Goal: Transaction & Acquisition: Book appointment/travel/reservation

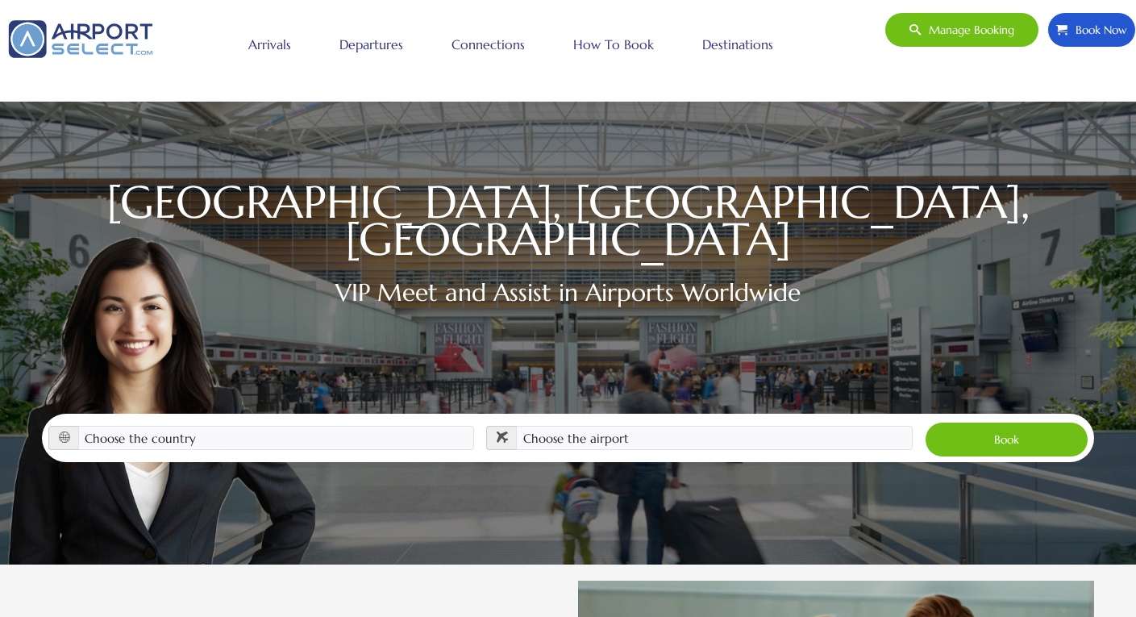
click at [740, 48] on link "Destinations" at bounding box center [738, 44] width 79 height 40
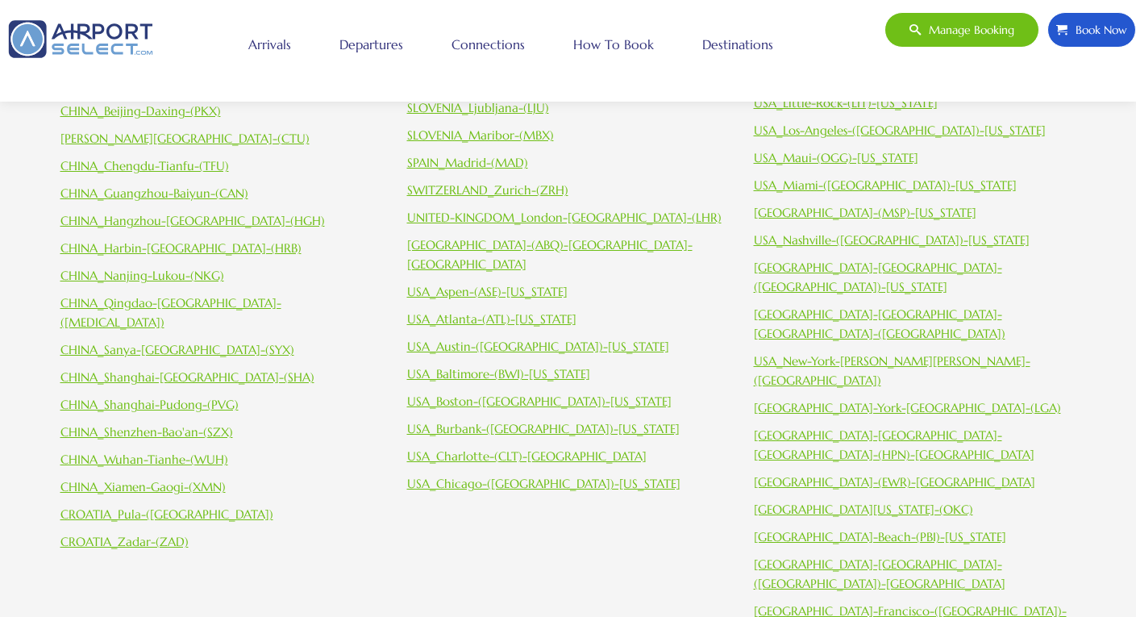
scroll to position [734, 0]
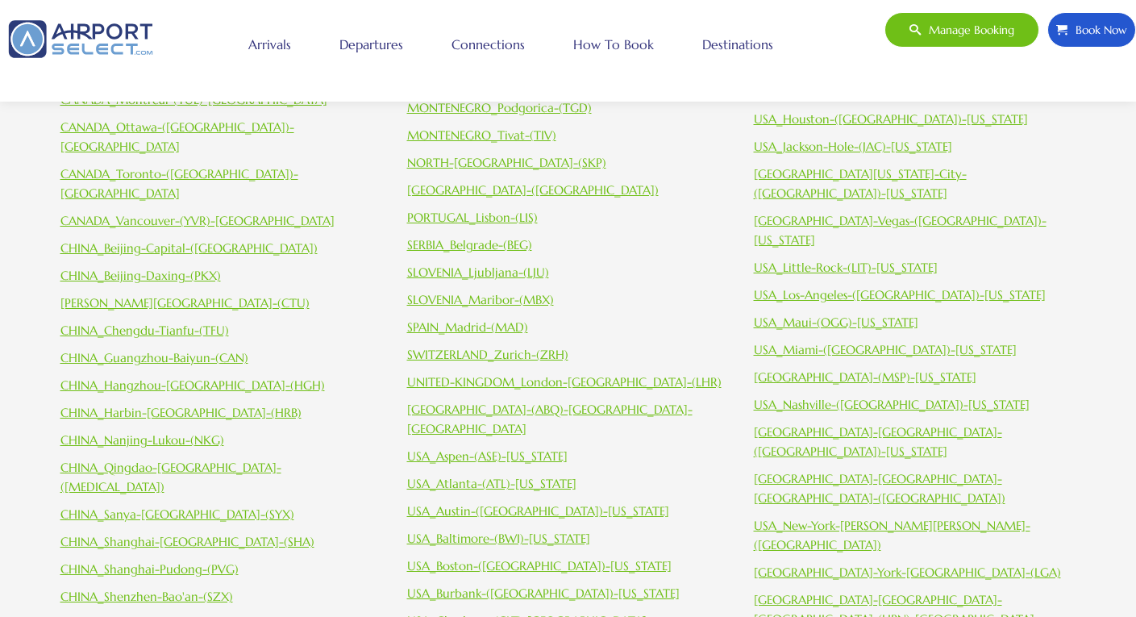
click at [192, 323] on link "CHINA_Chengdu-Tianfu-(TFU)" at bounding box center [144, 330] width 169 height 15
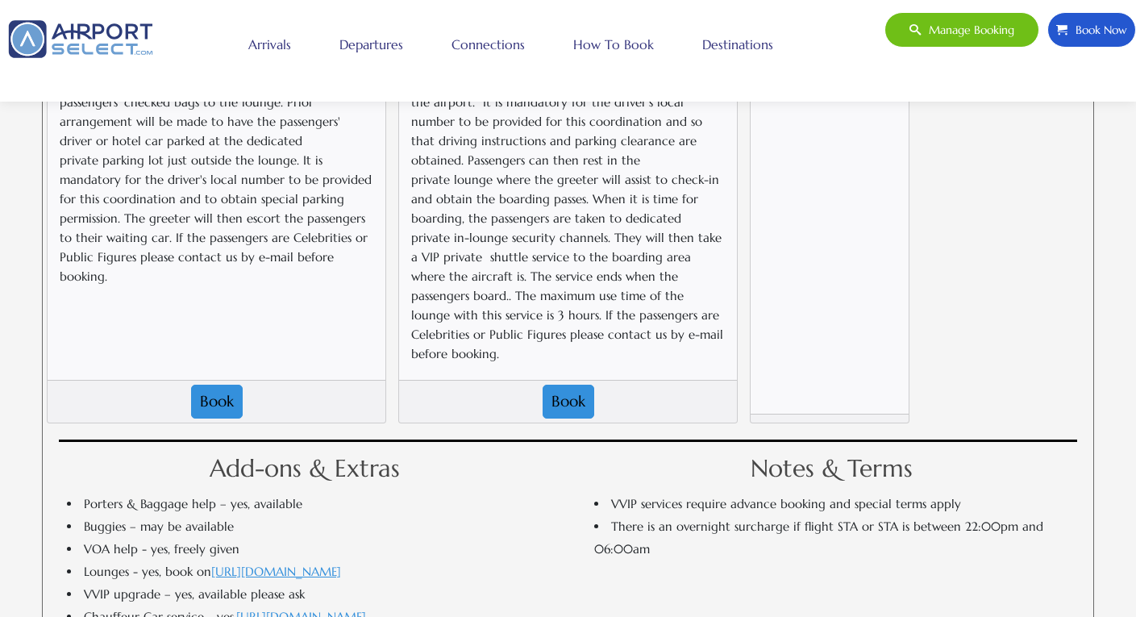
scroll to position [1724, 0]
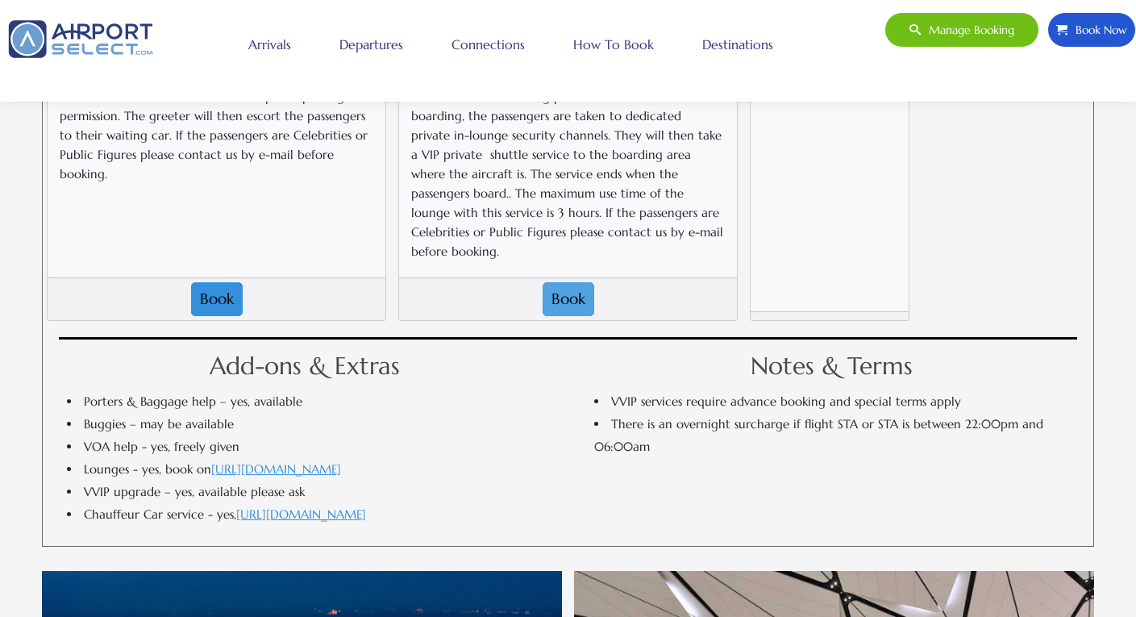
click at [566, 282] on button "Book" at bounding box center [569, 299] width 52 height 34
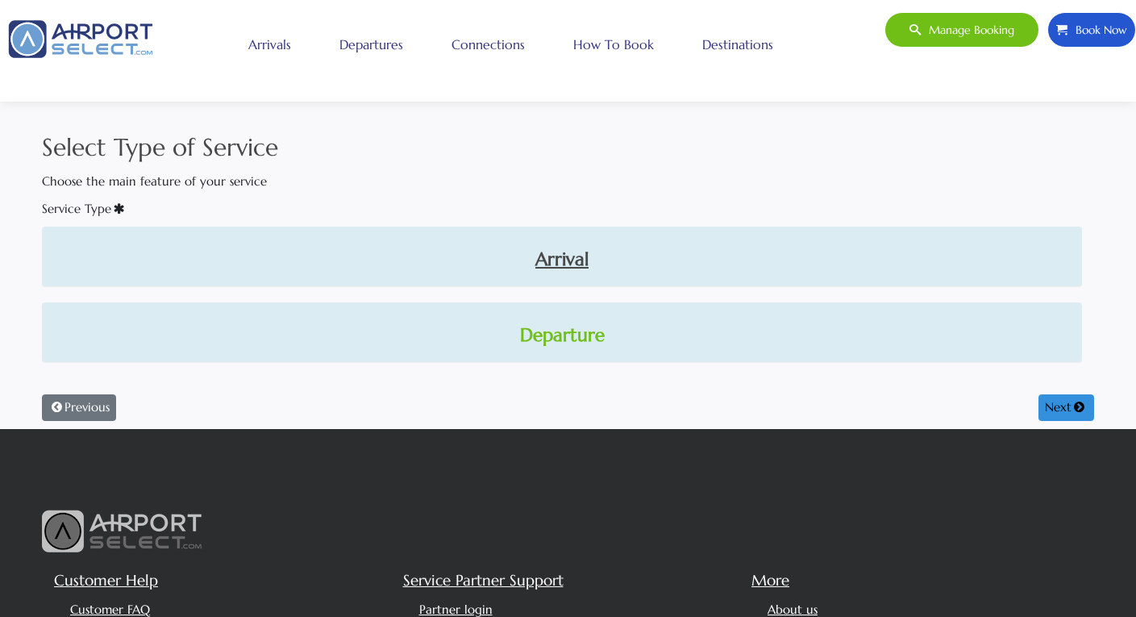
click at [582, 328] on link "Departure" at bounding box center [562, 335] width 1015 height 27
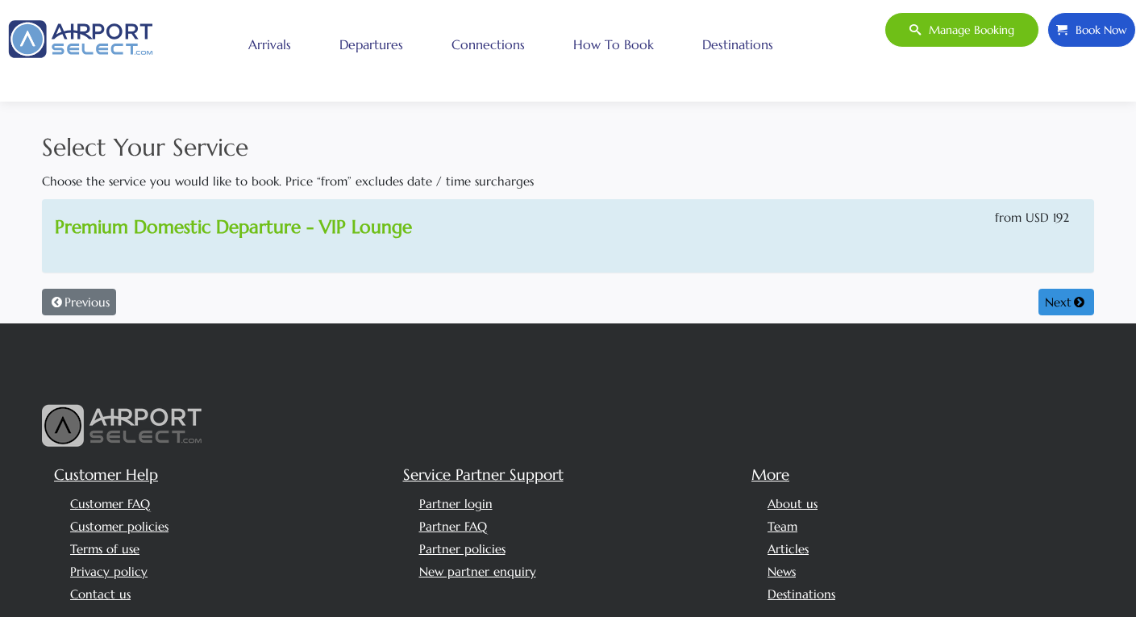
click at [366, 225] on link "Premium Domestic Departure - VIP Lounge" at bounding box center [233, 226] width 357 height 23
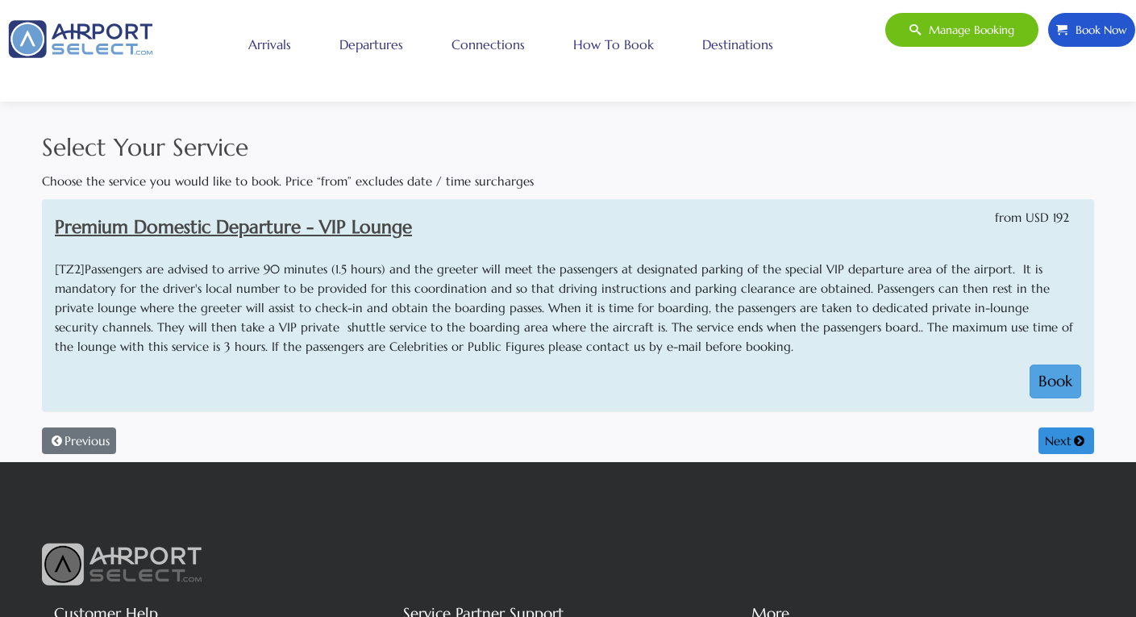
click at [1052, 366] on button "Book" at bounding box center [1056, 382] width 52 height 34
select select "1"
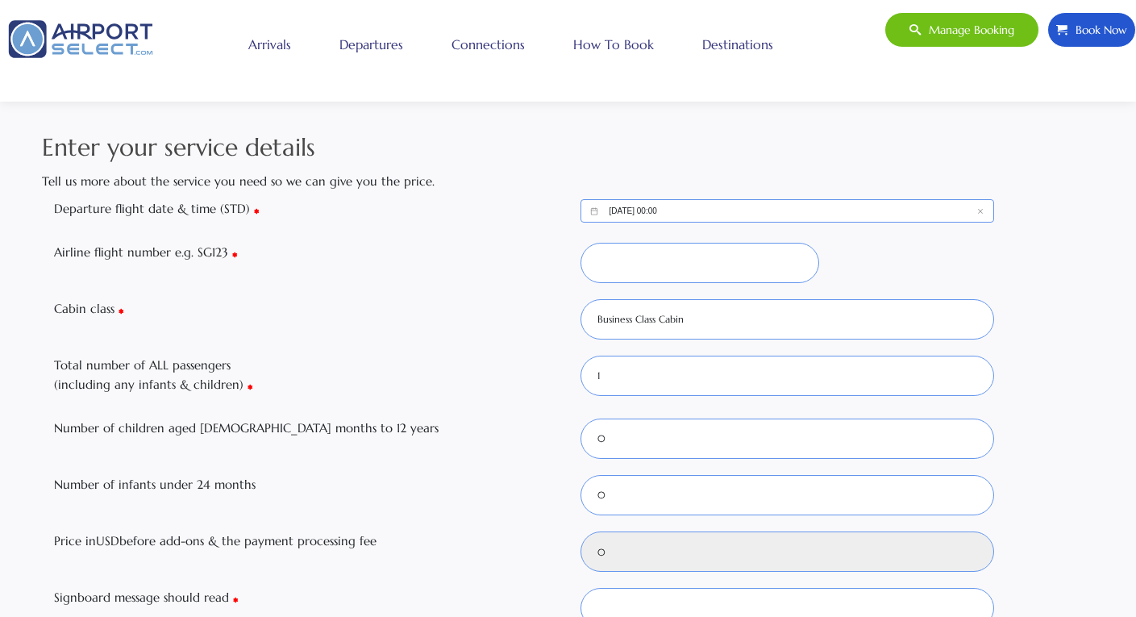
click at [690, 208] on input "10/06/2025, 00:00" at bounding box center [788, 210] width 415 height 23
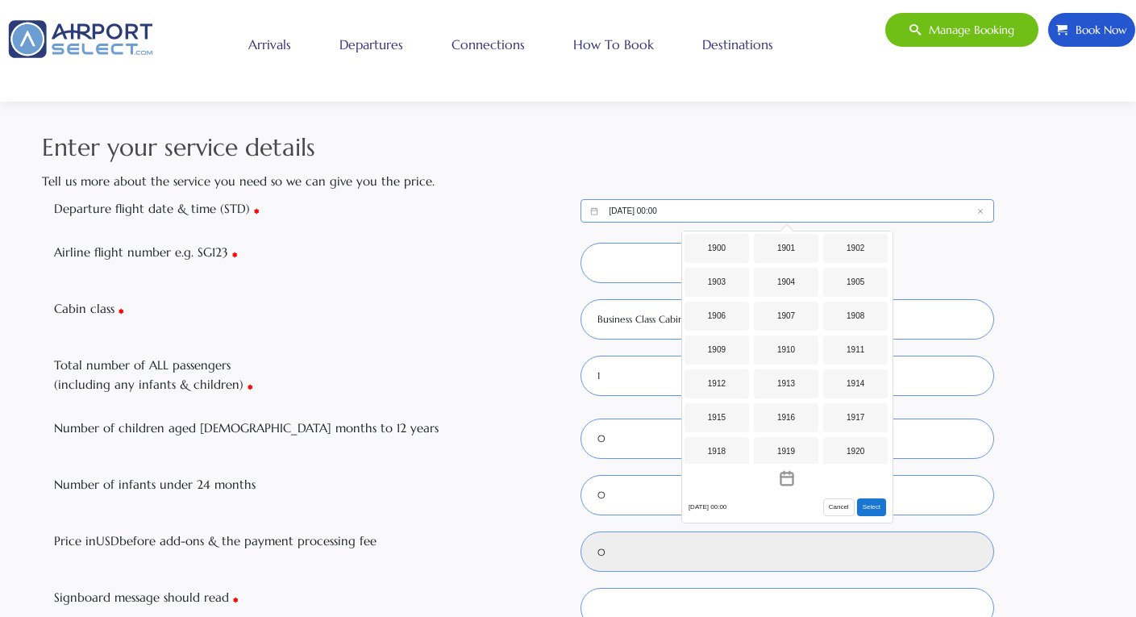
scroll to position [1278, 0]
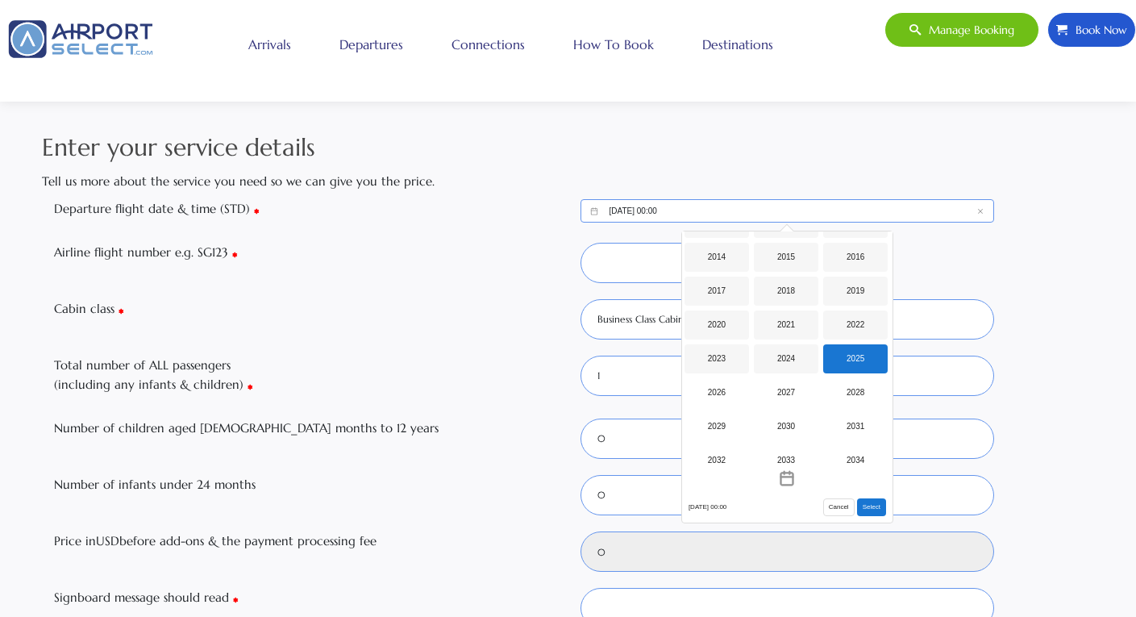
click at [861, 359] on div "2025" at bounding box center [856, 358] width 65 height 29
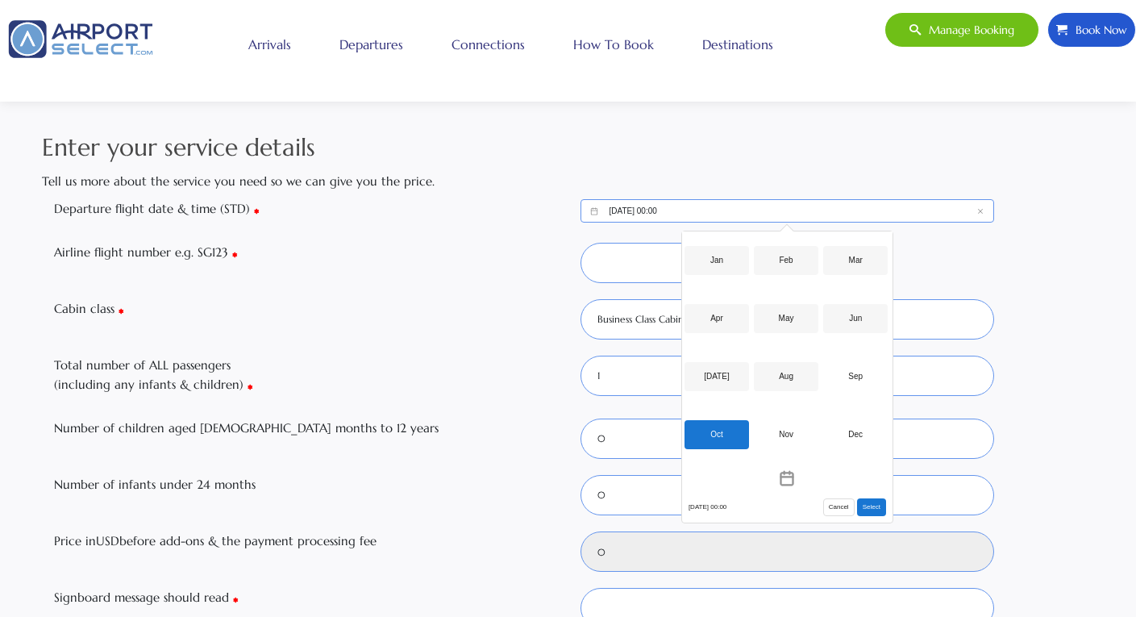
click at [731, 430] on div "Oct" at bounding box center [717, 434] width 65 height 29
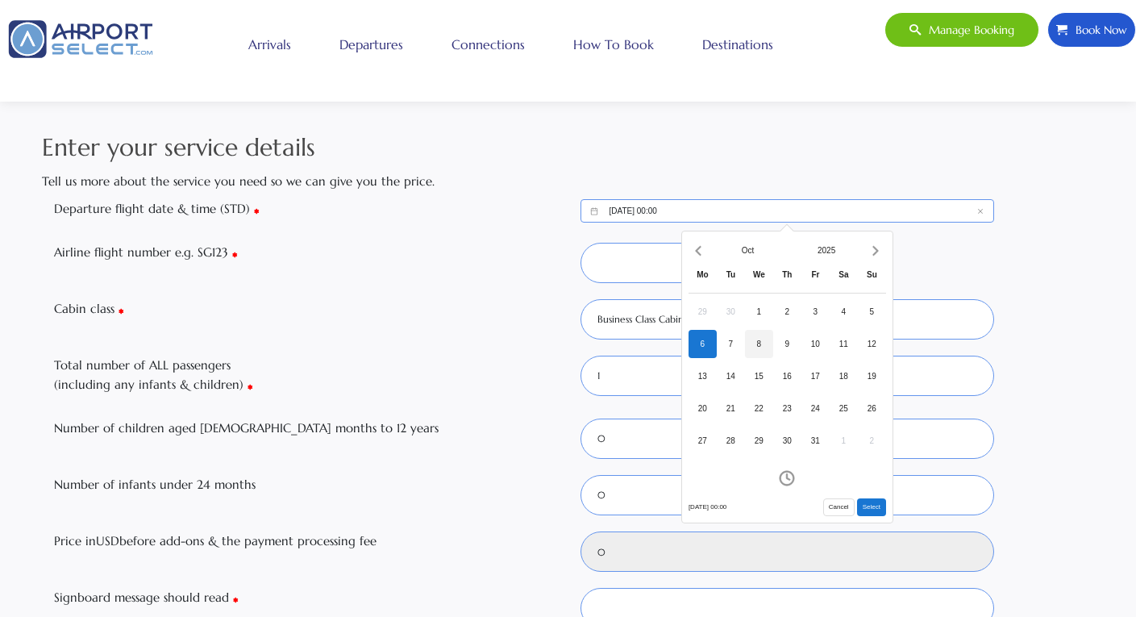
click at [756, 340] on div "8" at bounding box center [759, 344] width 28 height 28
click at [744, 323] on icon "Increment hours" at bounding box center [741, 326] width 18 height 26
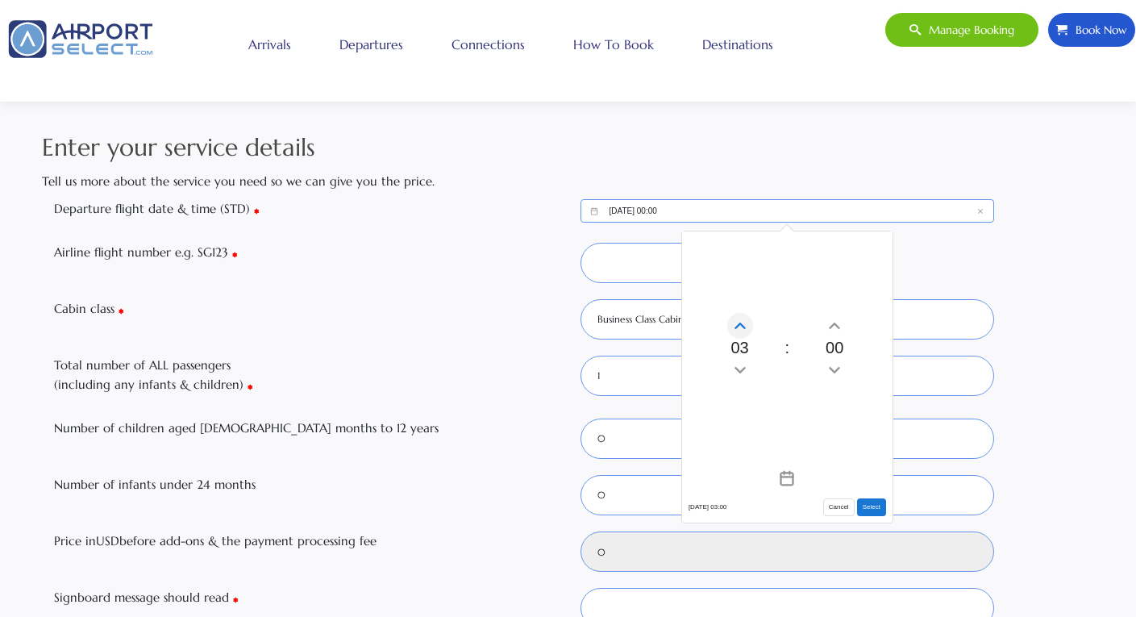
click at [744, 323] on icon "Increment hours" at bounding box center [741, 326] width 18 height 26
click at [870, 504] on button "Select" at bounding box center [871, 507] width 29 height 18
type input "10/08/2025, 05:00"
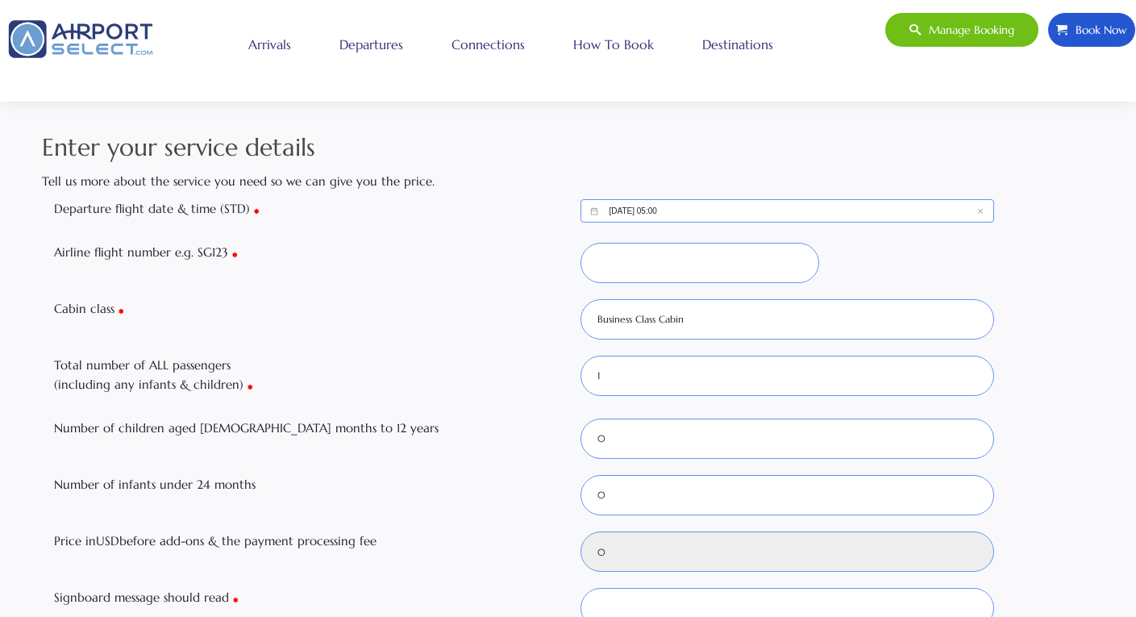
type input "192"
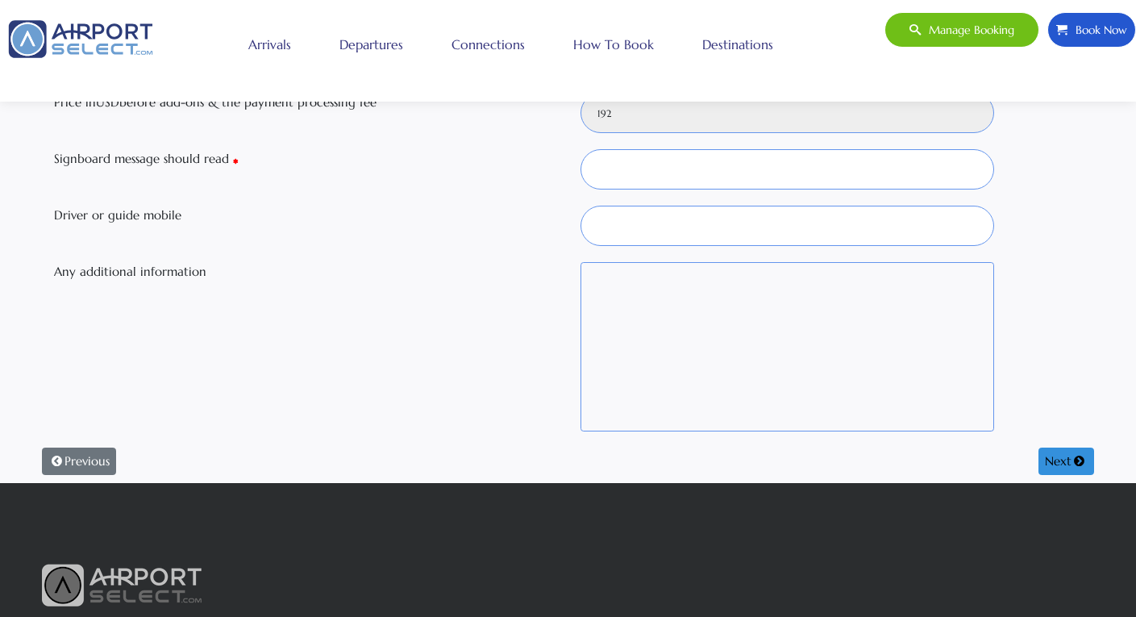
scroll to position [37, 0]
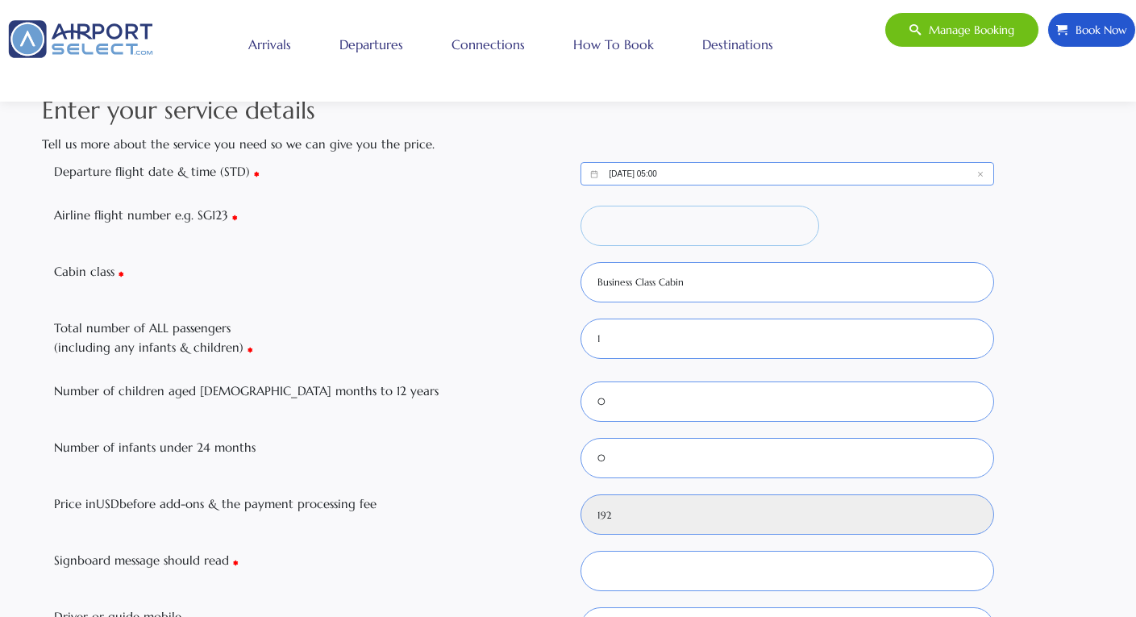
click at [678, 220] on input "Airline flight number e.g. SG123" at bounding box center [700, 226] width 239 height 40
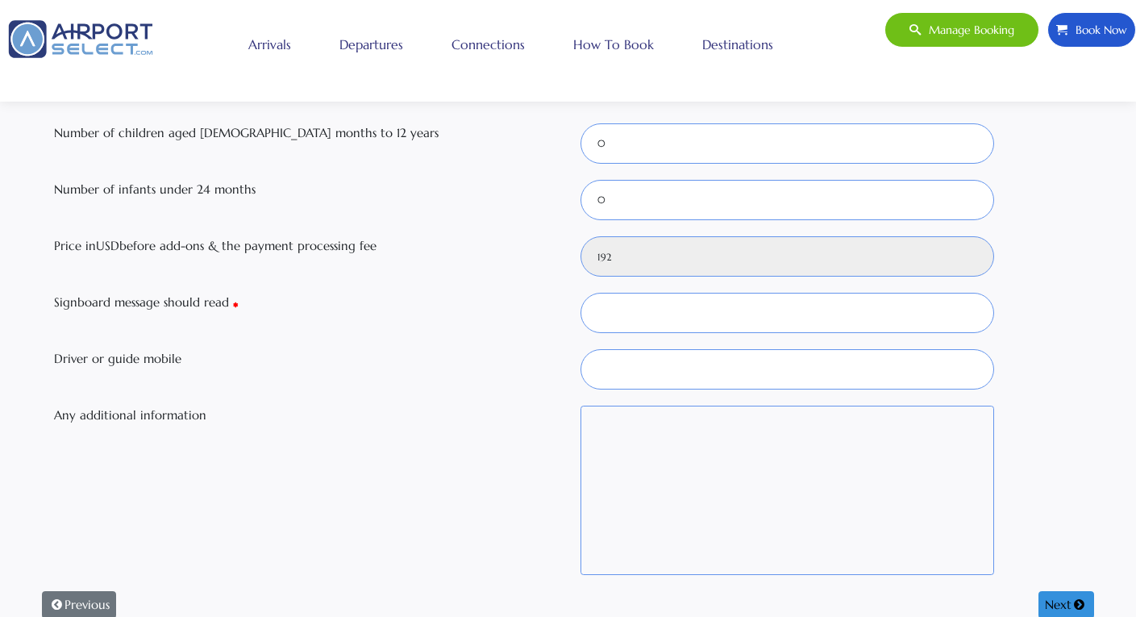
scroll to position [307, 0]
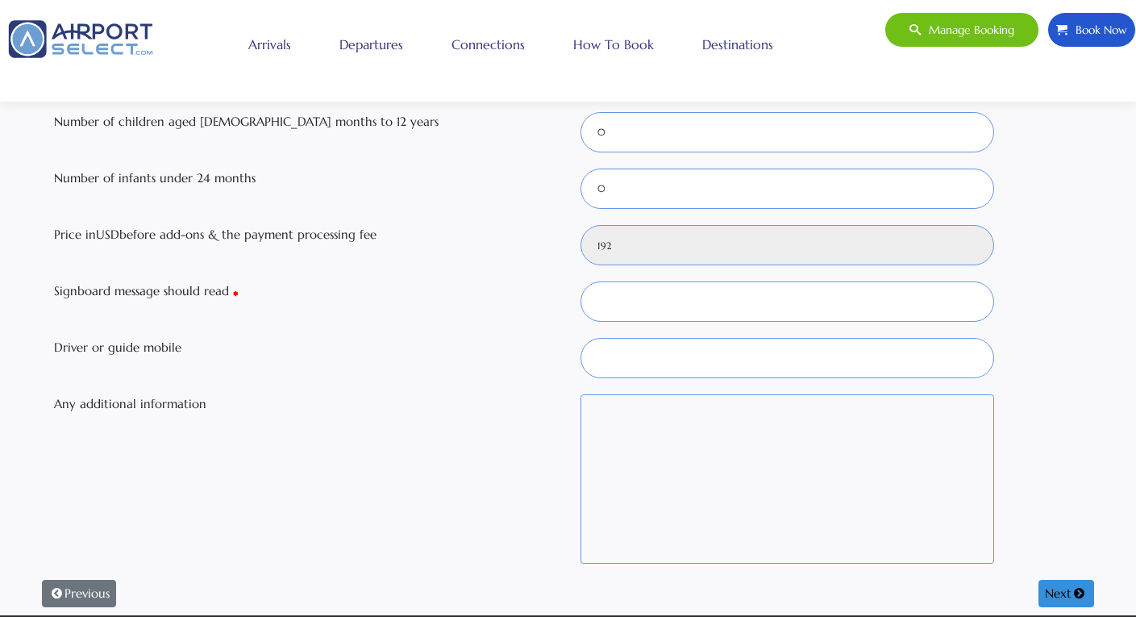
type input "tg123"
click at [655, 301] on input "Signboard message should read" at bounding box center [788, 301] width 415 height 40
type input "test"
click at [1057, 596] on button "Next" at bounding box center [1067, 593] width 56 height 27
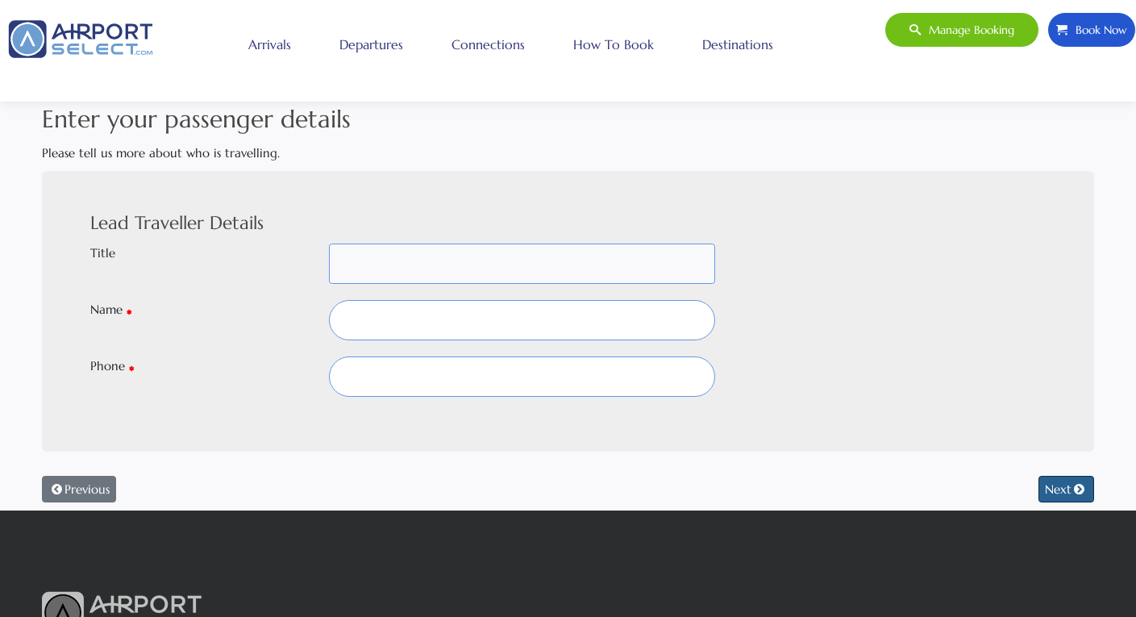
select select
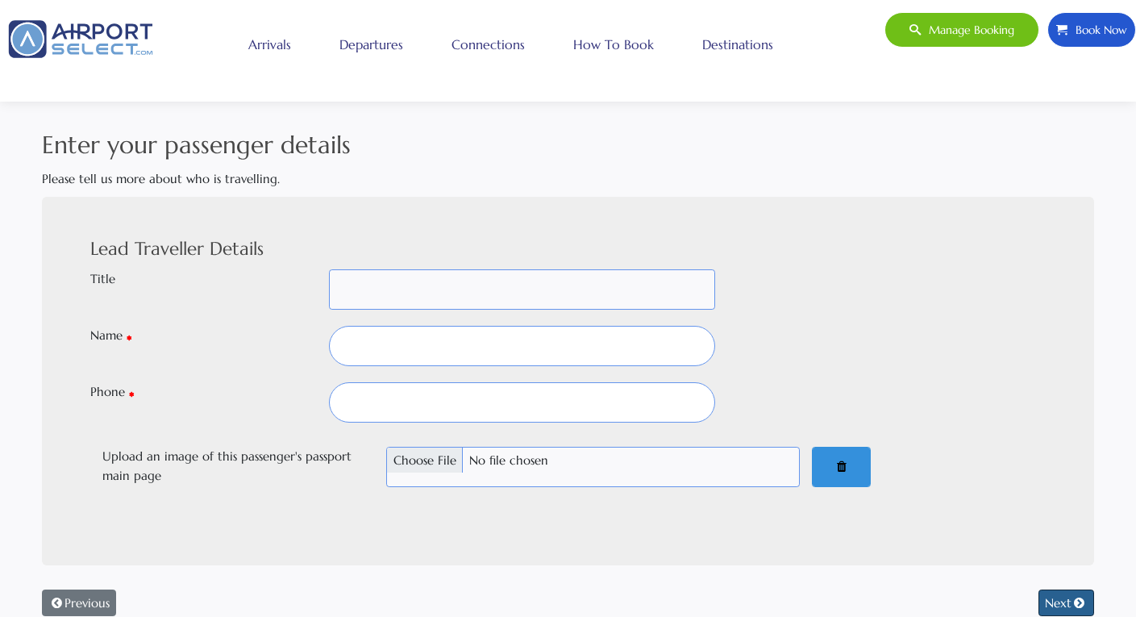
scroll to position [0, 0]
click at [474, 340] on input "text" at bounding box center [522, 348] width 386 height 40
type input "test"
click at [503, 411] on input "text" at bounding box center [522, 405] width 386 height 40
type input "123"
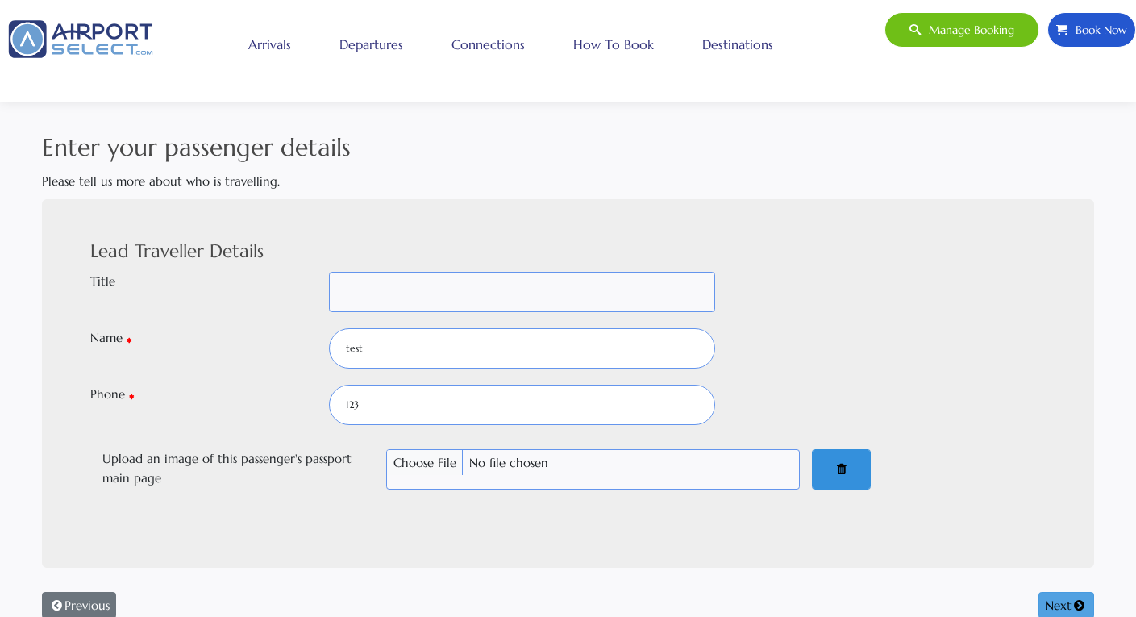
click at [1049, 597] on button "Next" at bounding box center [1067, 605] width 56 height 27
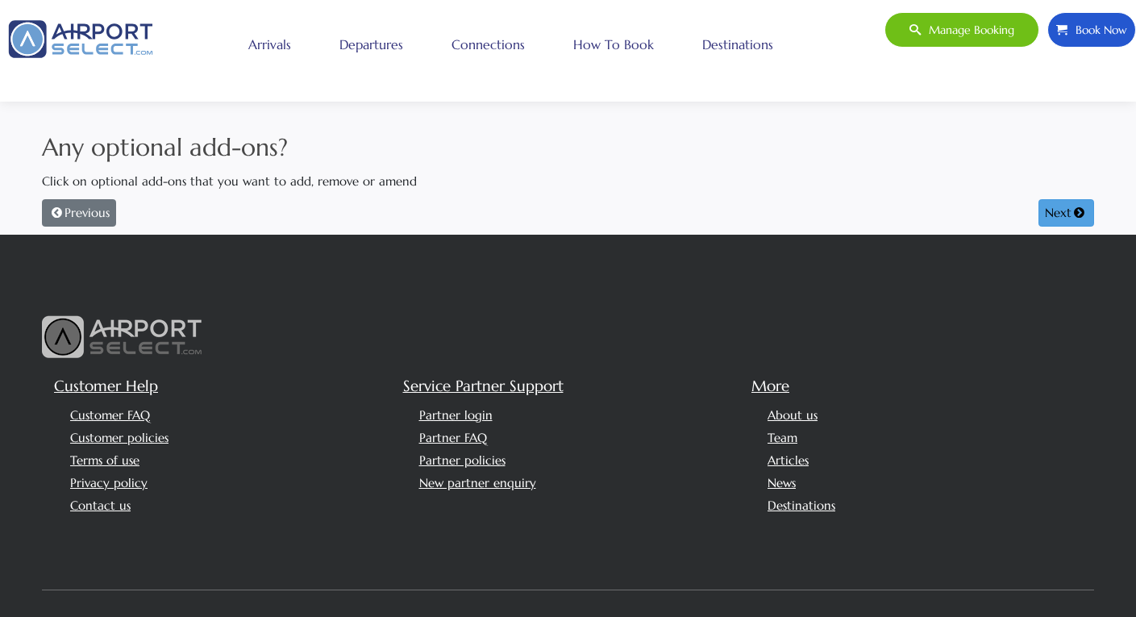
click at [1048, 211] on button "Next" at bounding box center [1067, 212] width 56 height 27
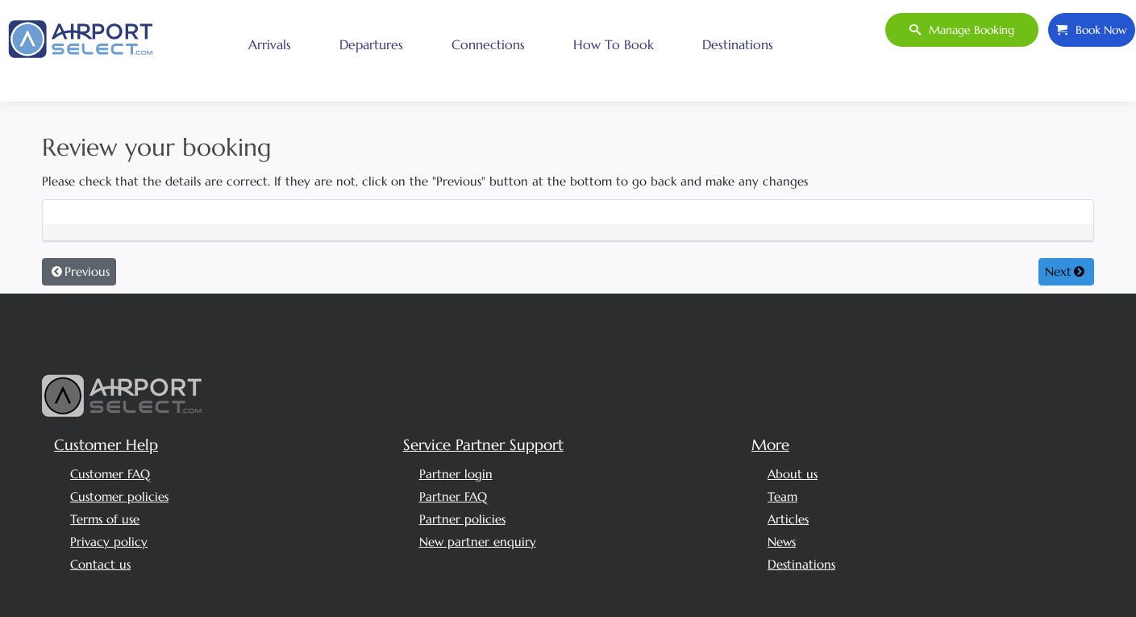
click at [101, 268] on button "Previous" at bounding box center [79, 271] width 74 height 27
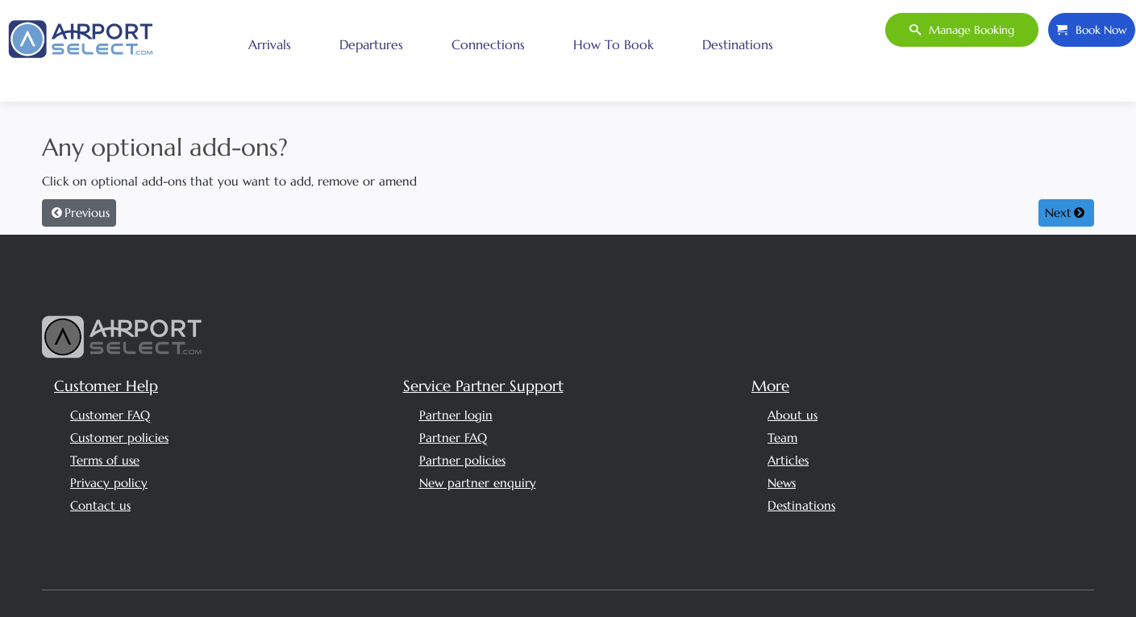
click at [98, 208] on button "Previous" at bounding box center [79, 212] width 74 height 27
select select
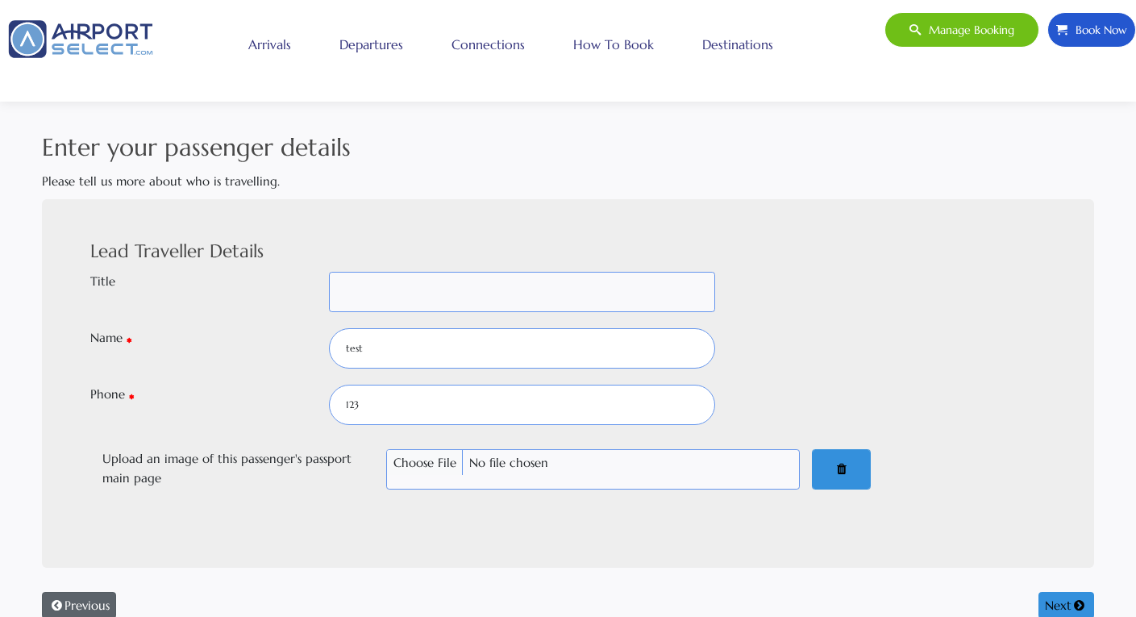
click at [92, 602] on button "Previous" at bounding box center [79, 605] width 74 height 27
select select "1"
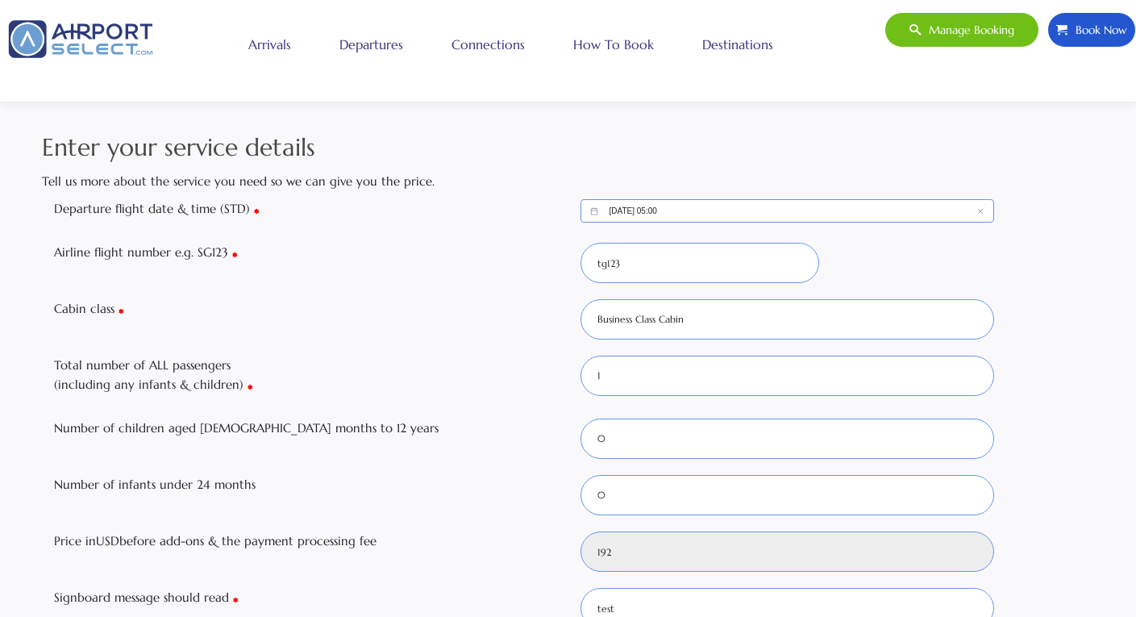
scroll to position [460, 0]
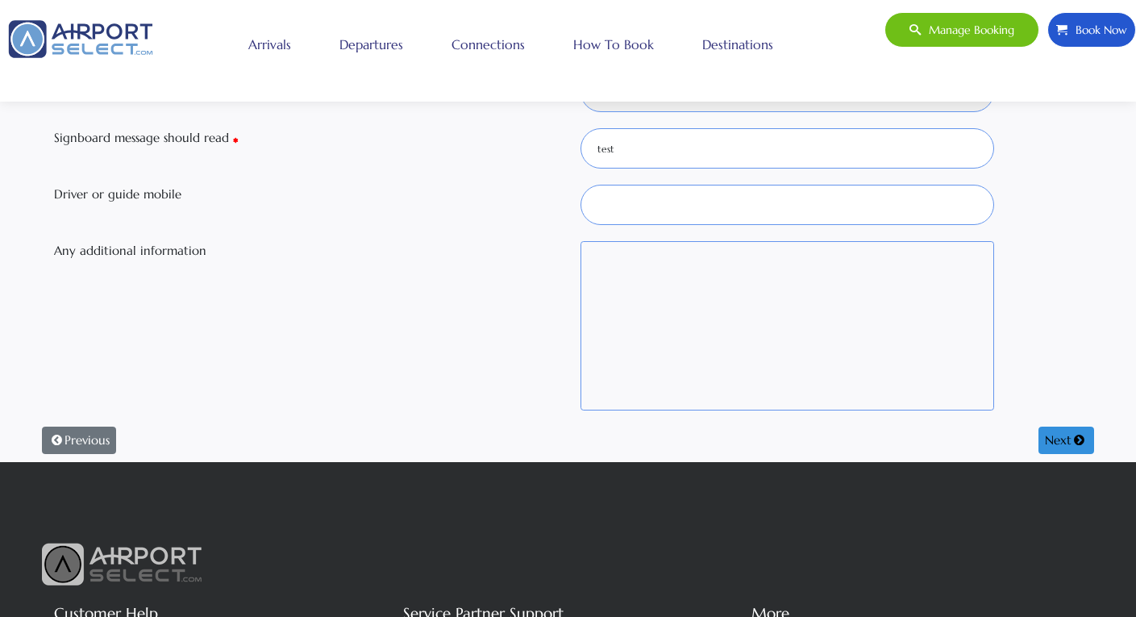
click at [98, 423] on div "Enter your service details Tell us more about the service you need so we can gi…" at bounding box center [568, 65] width 1065 height 793
click at [97, 431] on button "Previous" at bounding box center [79, 440] width 74 height 27
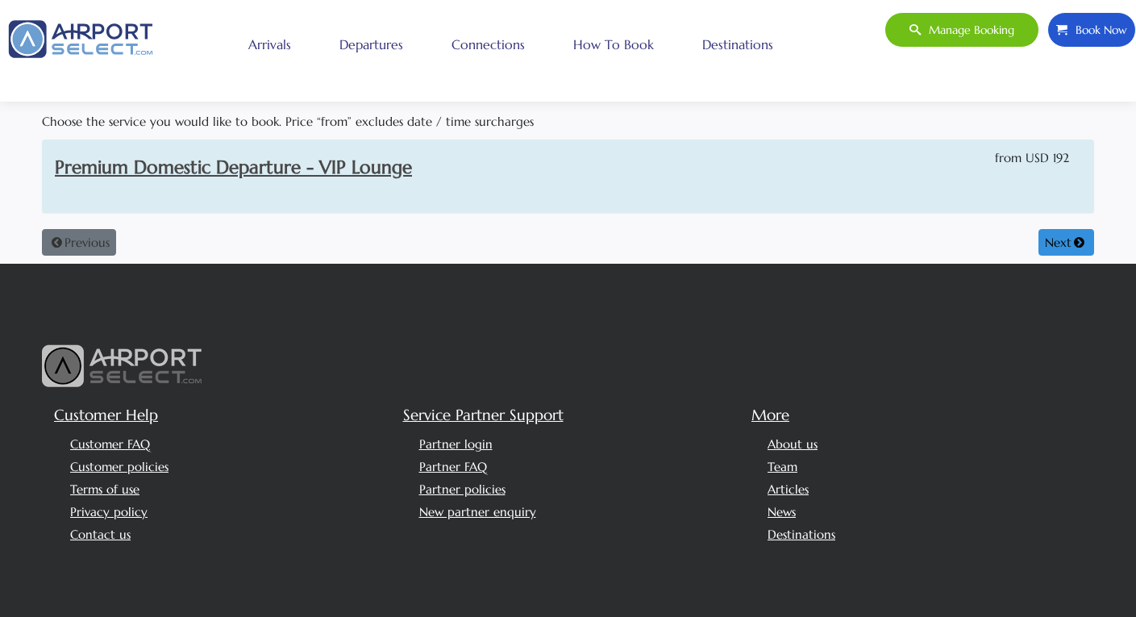
scroll to position [0, 0]
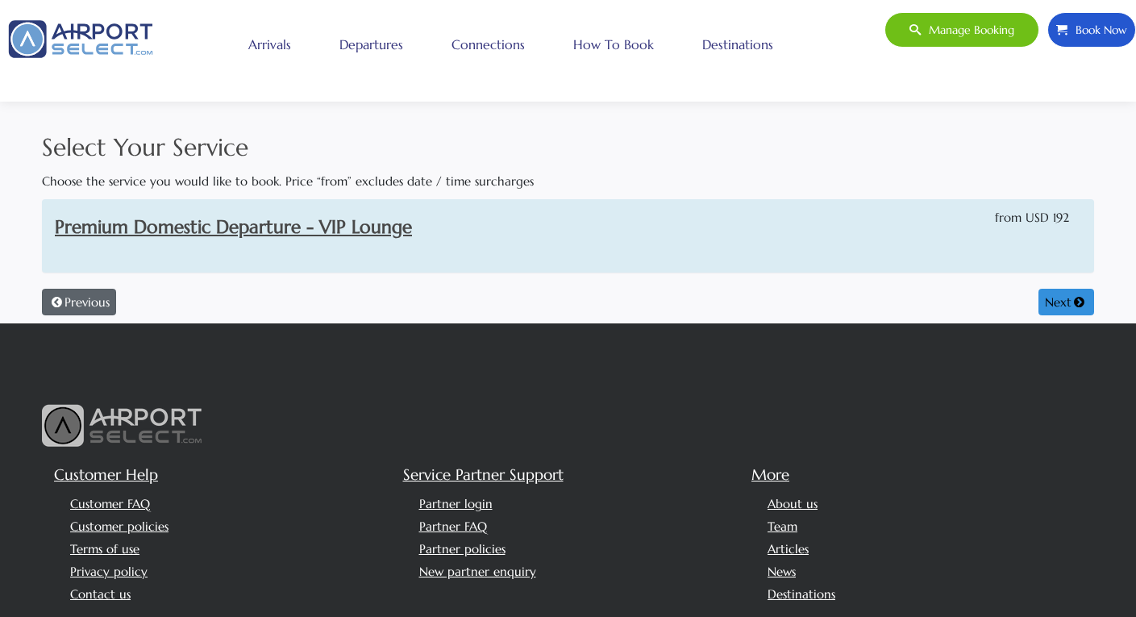
click at [86, 300] on button "Previous" at bounding box center [79, 302] width 74 height 27
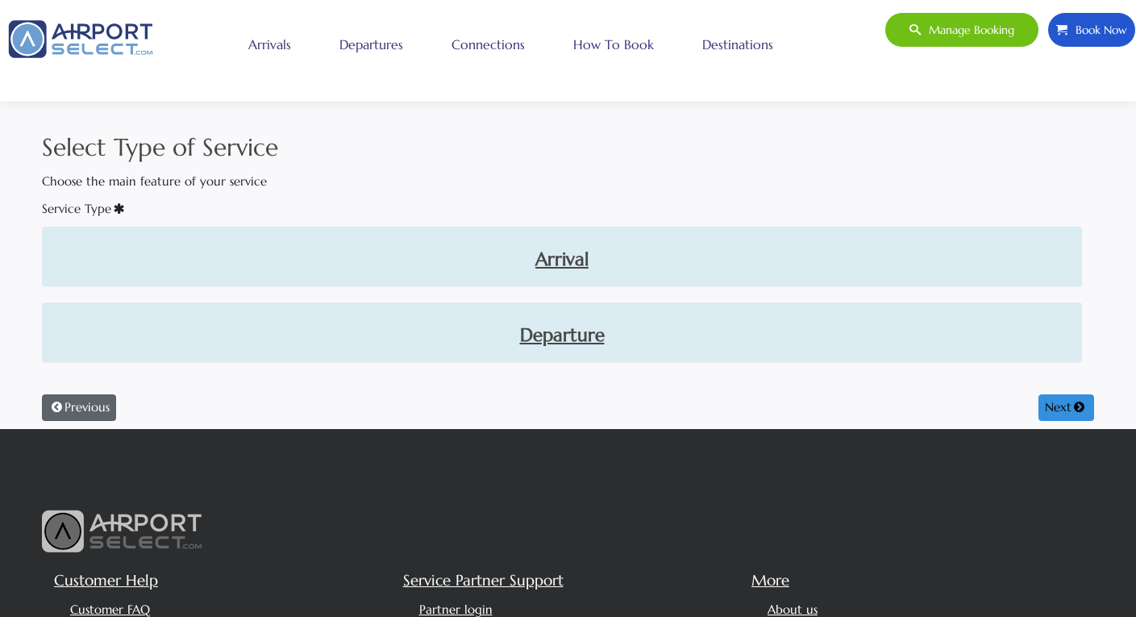
click at [78, 406] on button "Previous" at bounding box center [79, 407] width 74 height 27
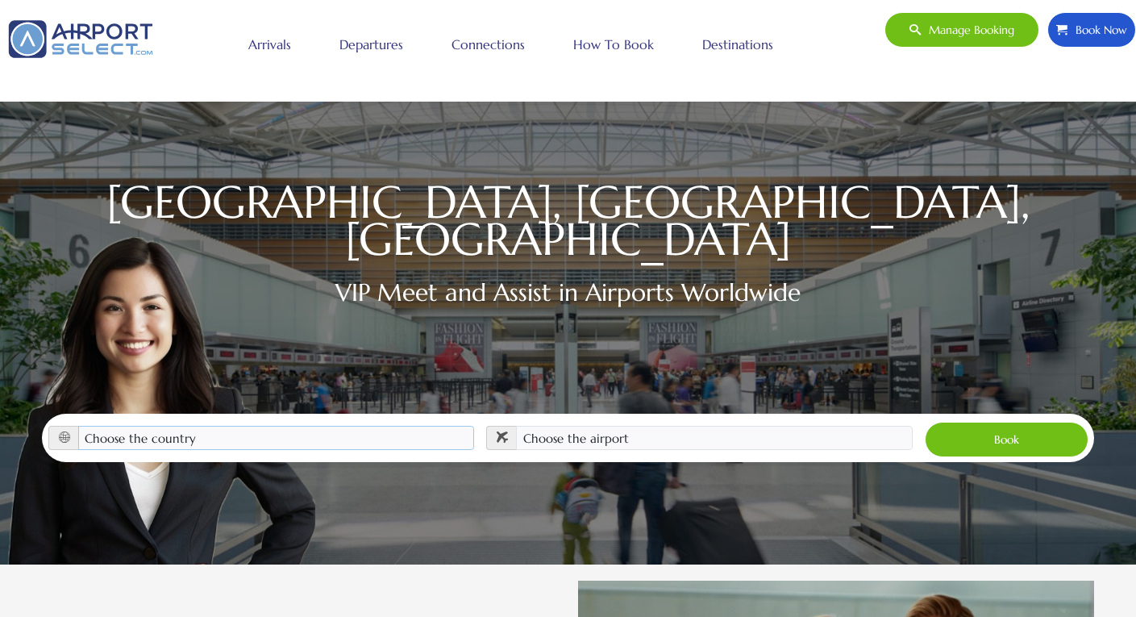
click at [360, 426] on select "Choose the country Albania Austria Bosnia and Herzegovina Canada China Croatia …" at bounding box center [276, 438] width 397 height 24
click at [78, 426] on select "Choose the country Albania Austria Bosnia and Herzegovina Canada China Croatia …" at bounding box center [276, 438] width 397 height 24
click at [756, 36] on link "Destinations" at bounding box center [738, 44] width 79 height 40
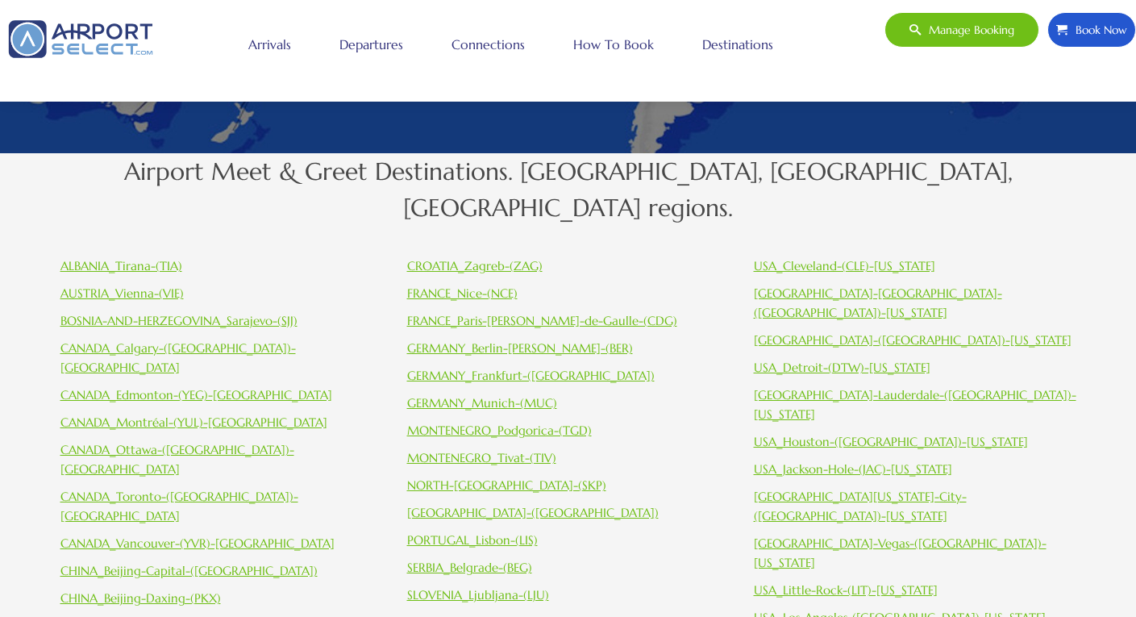
scroll to position [670, 0]
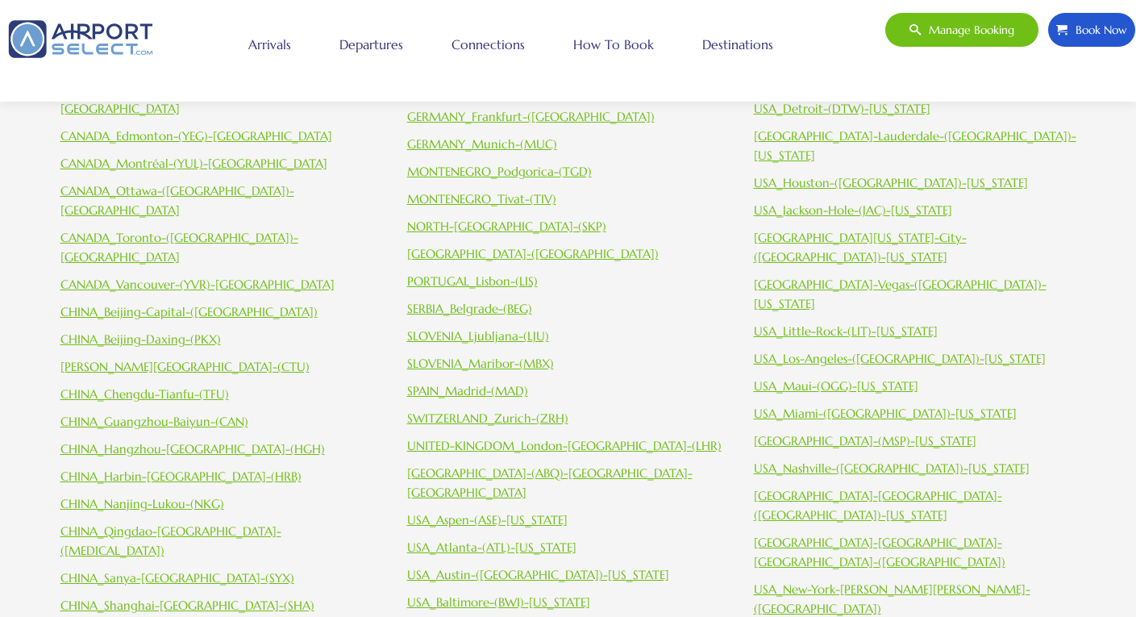
click at [166, 386] on link "CHINA_Chengdu-Tianfu-(TFU)" at bounding box center [144, 393] width 169 height 15
click at [192, 496] on link "CHINA_Nanjing-Lukou-(NKG)" at bounding box center [142, 503] width 164 height 15
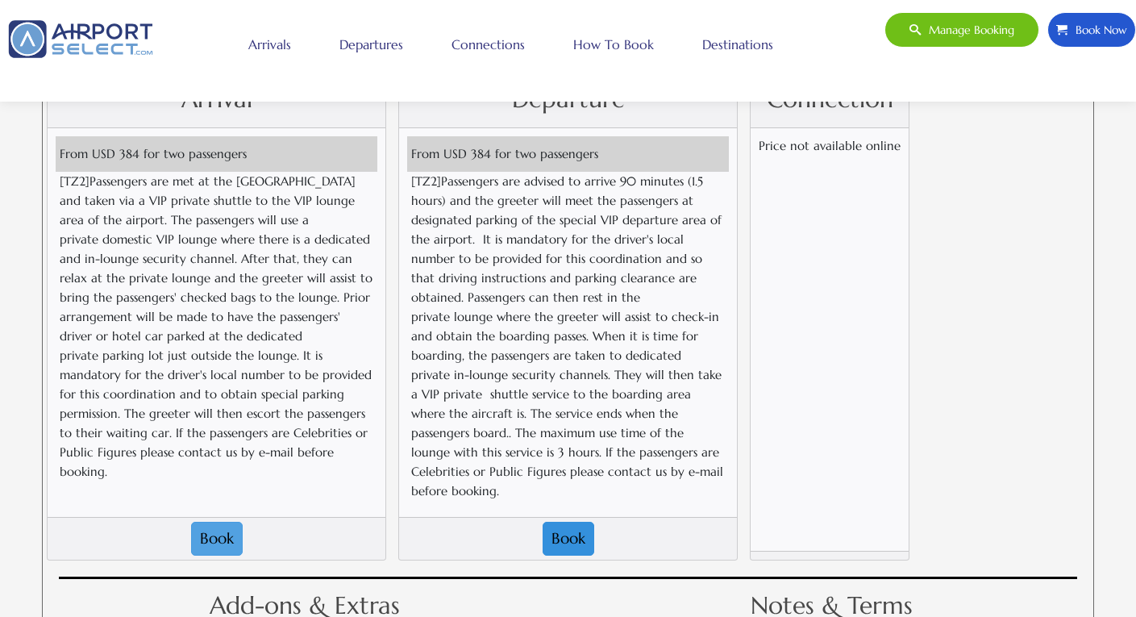
scroll to position [1178, 0]
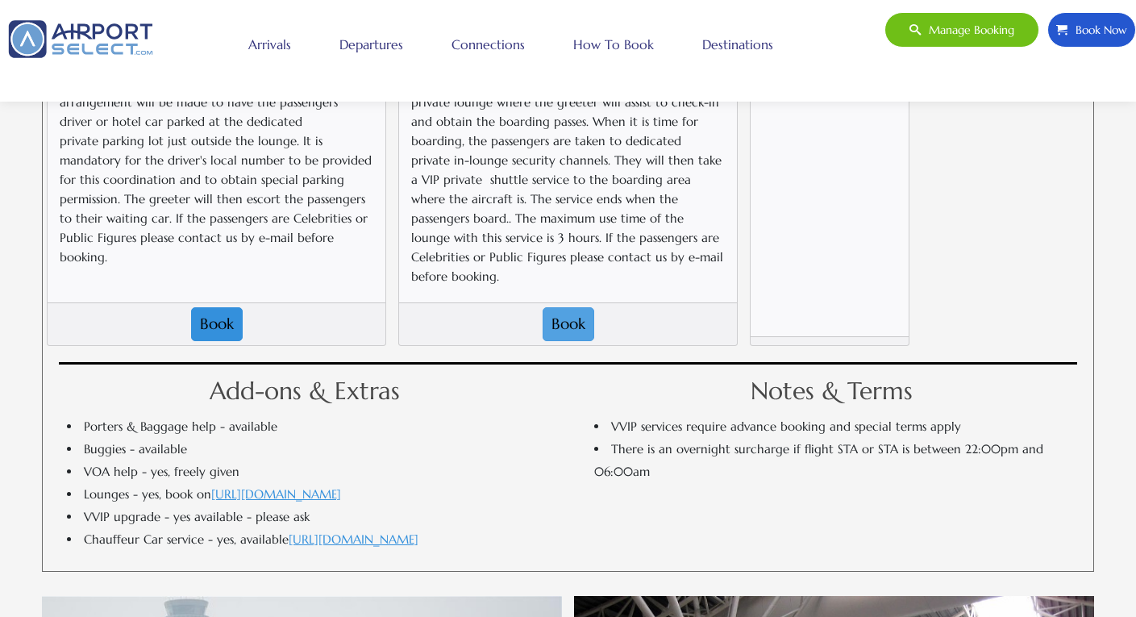
click at [569, 307] on button "Book" at bounding box center [569, 324] width 52 height 34
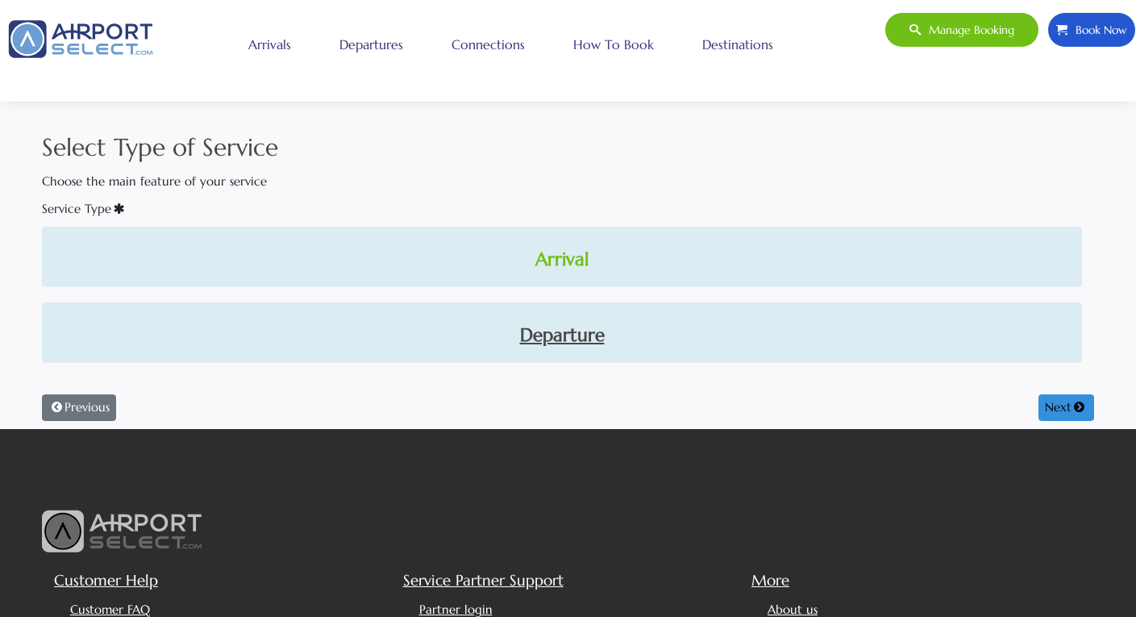
click at [578, 257] on link "Arrival" at bounding box center [562, 259] width 1015 height 27
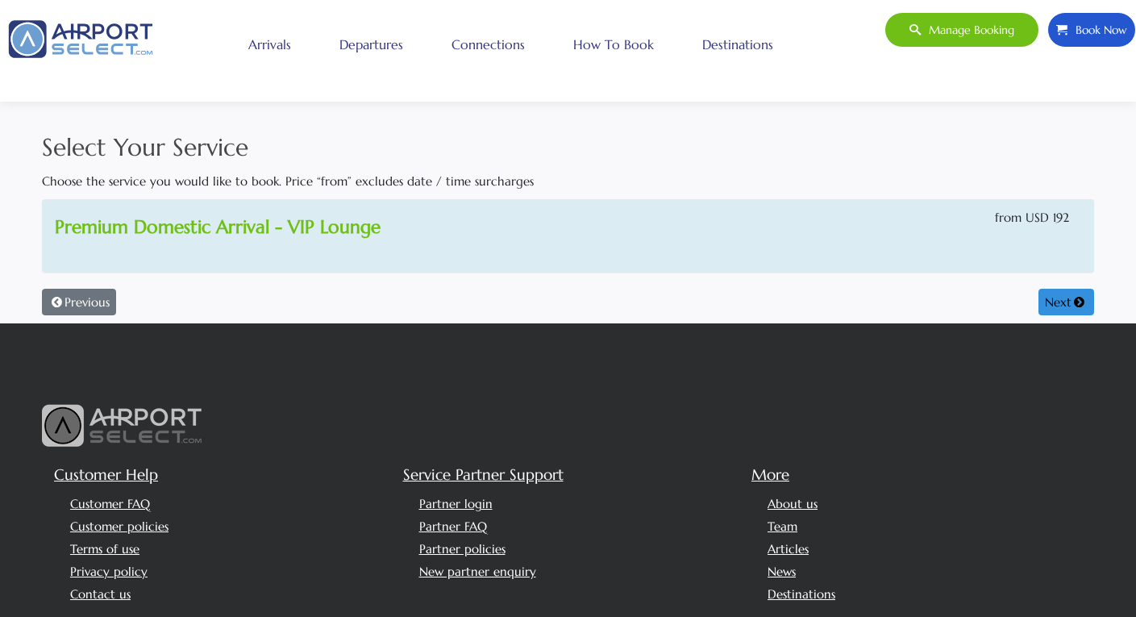
click at [320, 228] on link "Premium Domestic Arrival - VIP Lounge" at bounding box center [218, 226] width 326 height 23
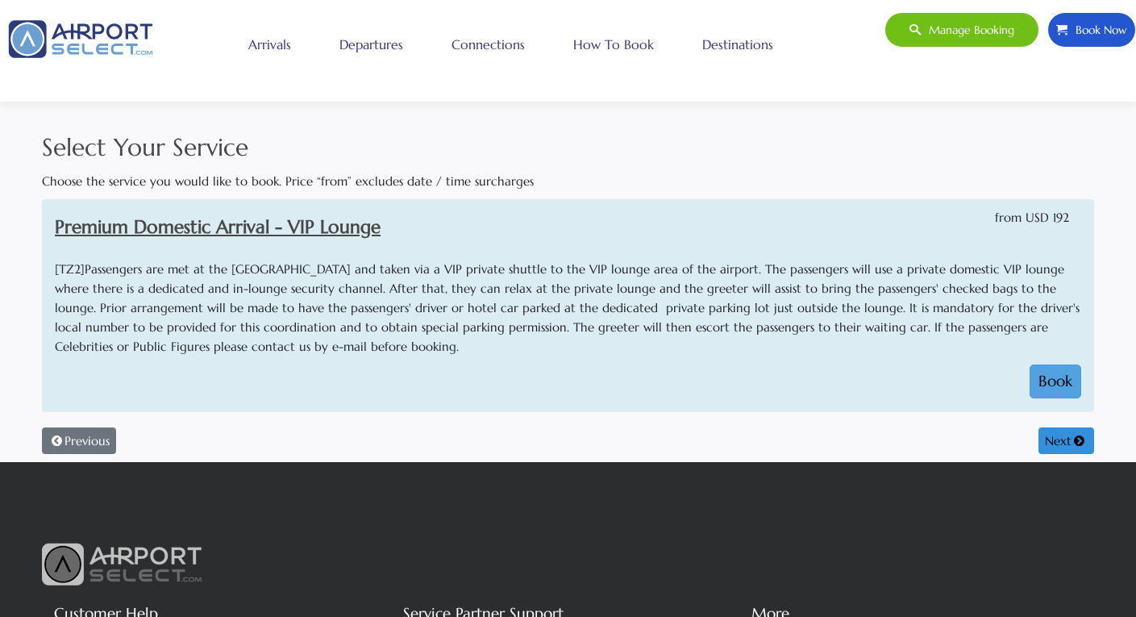
click at [1051, 373] on button "Book" at bounding box center [1056, 382] width 52 height 34
select select "1"
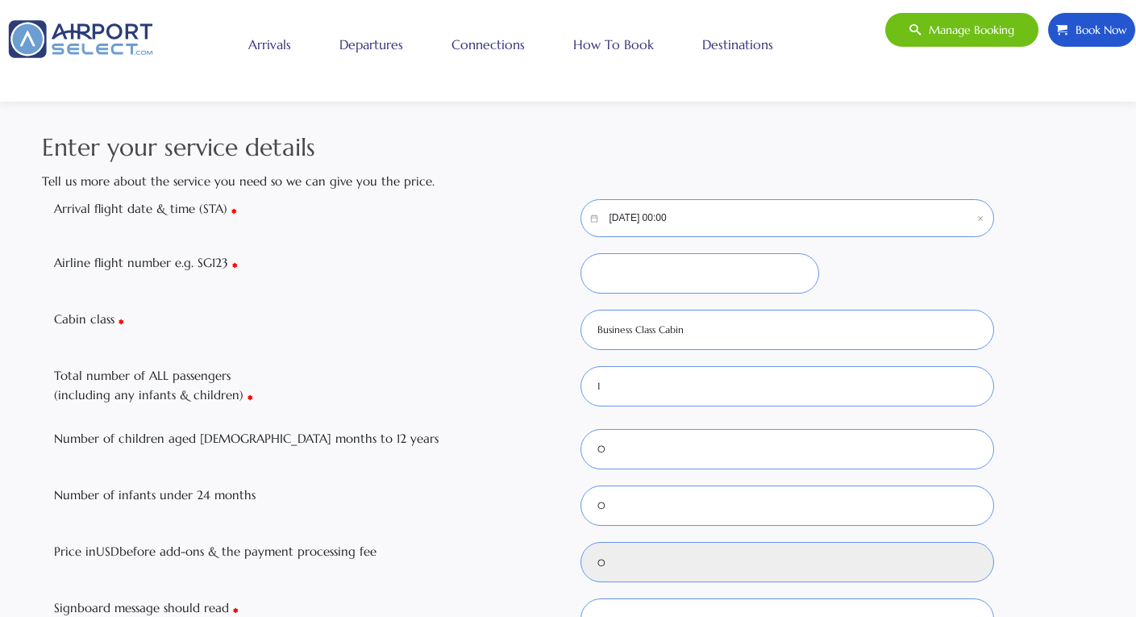
click at [703, 220] on input "10/06/2025, 00:00" at bounding box center [788, 218] width 415 height 38
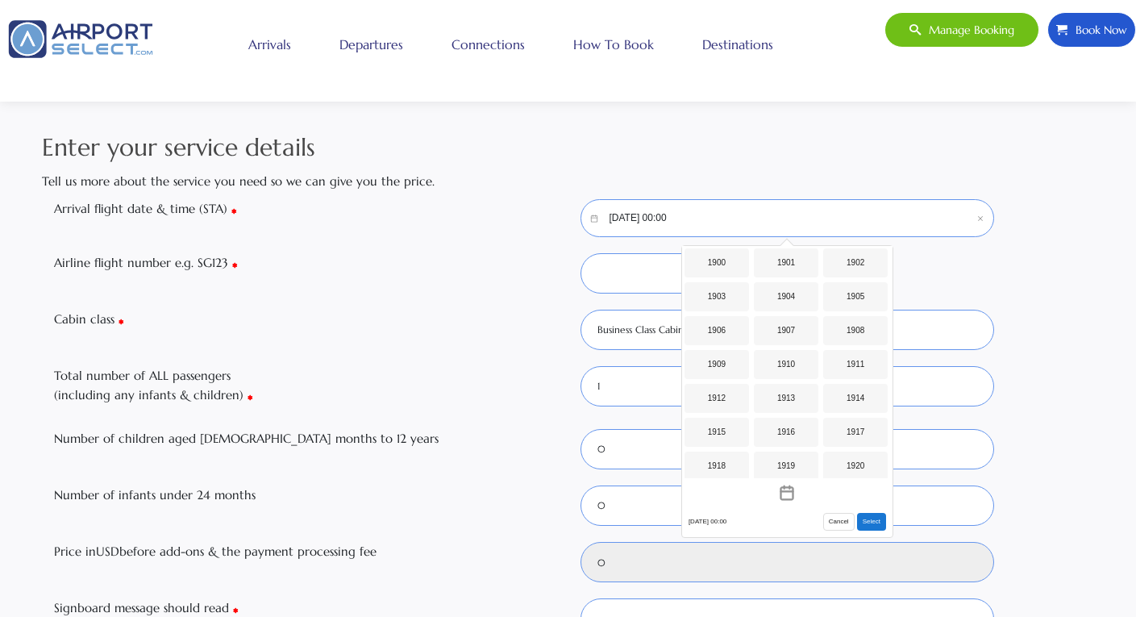
scroll to position [1278, 0]
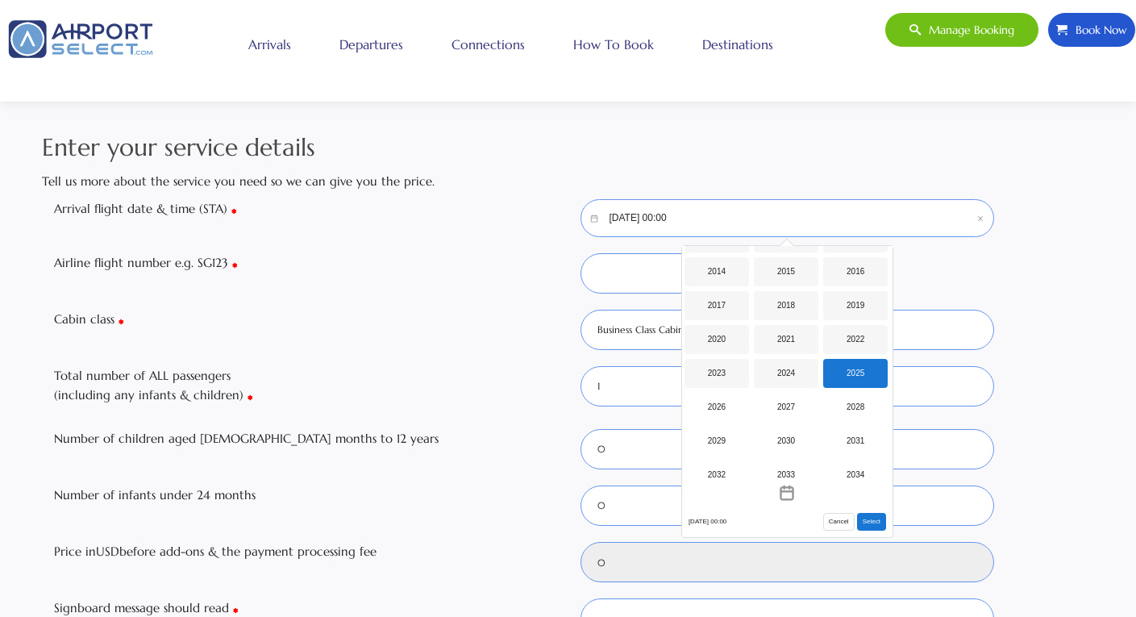
click at [870, 373] on div "2025" at bounding box center [856, 373] width 65 height 29
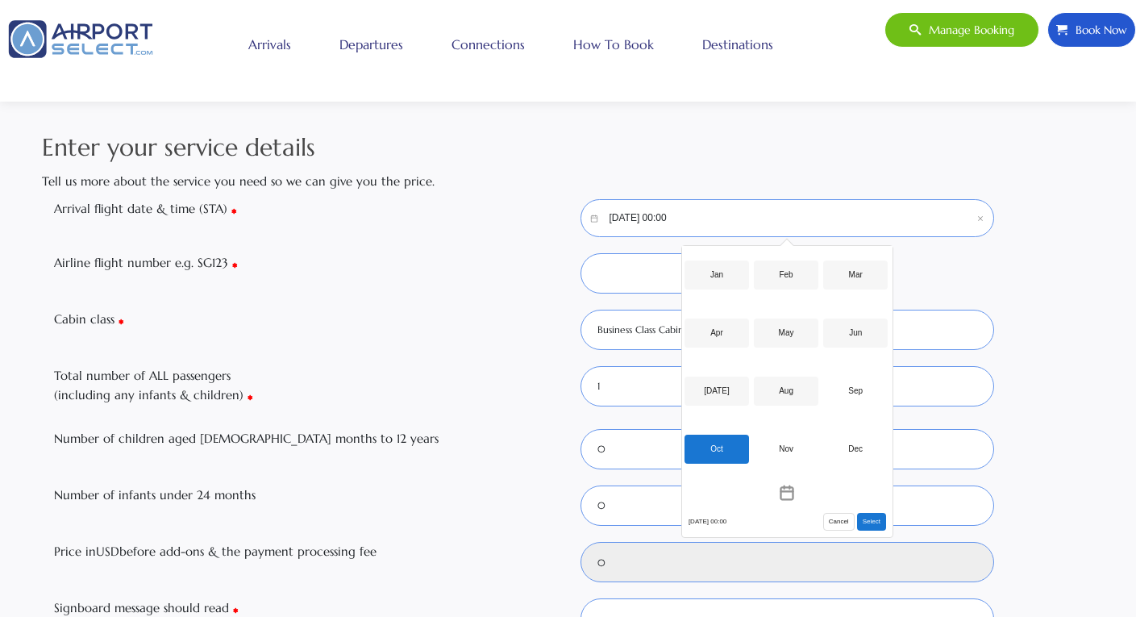
click at [732, 444] on div "Oct" at bounding box center [717, 449] width 65 height 29
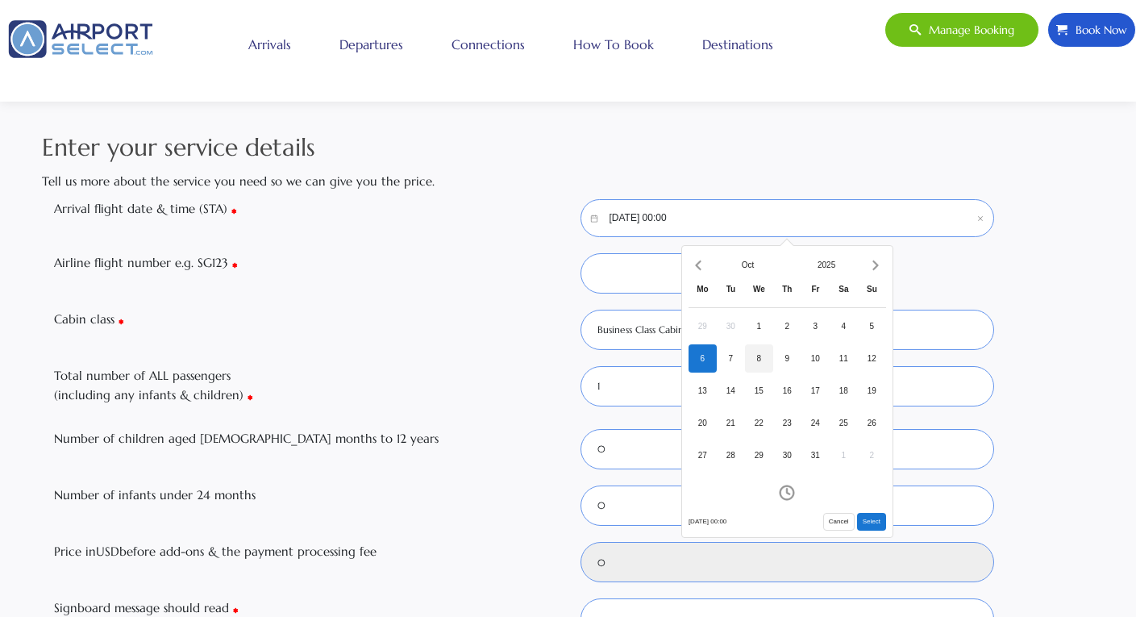
click at [765, 352] on div "8" at bounding box center [759, 358] width 28 height 28
click at [747, 339] on icon "Increment hours" at bounding box center [741, 340] width 18 height 26
click at [877, 519] on button "Select" at bounding box center [871, 522] width 29 height 18
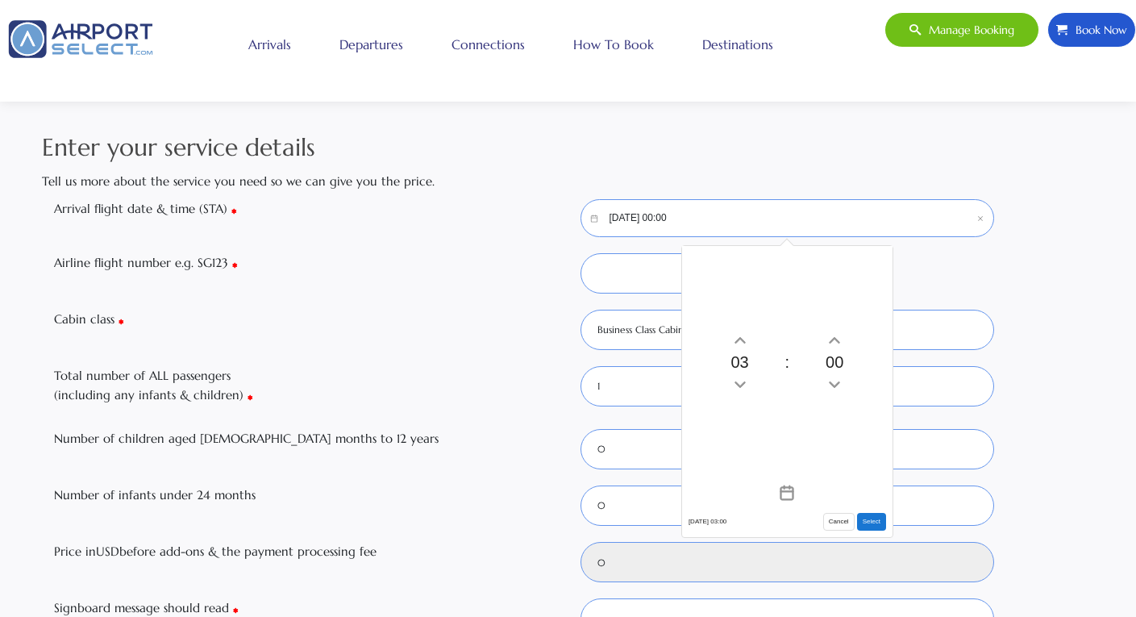
type input "10/08/2025, 03:00"
type input "192"
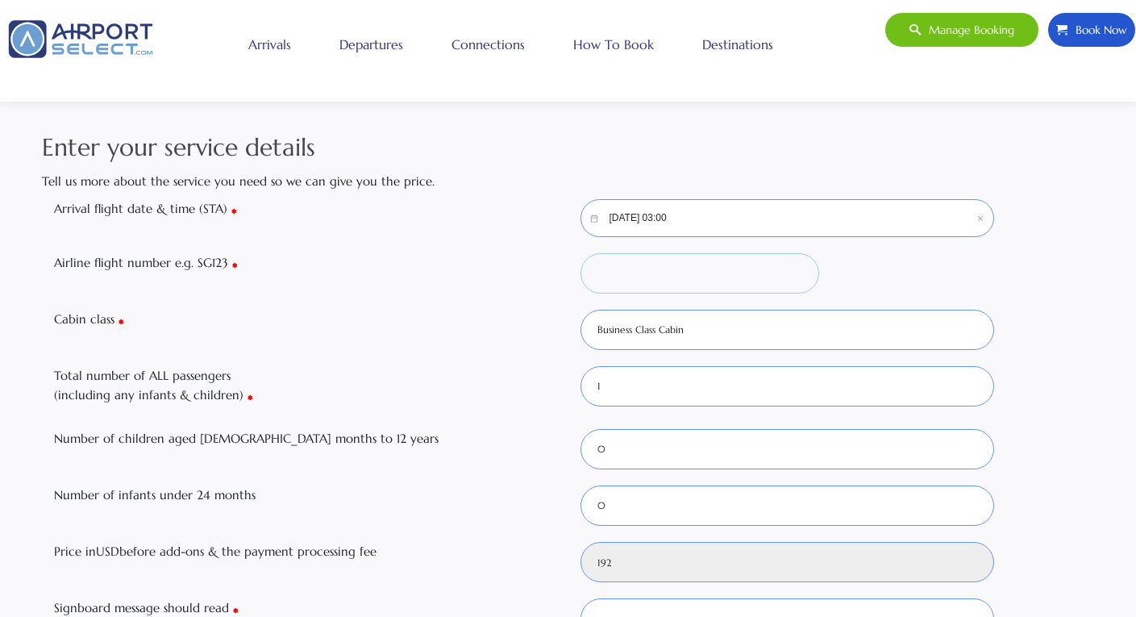
click at [681, 275] on input "Airline flight number e.g. SG123" at bounding box center [700, 273] width 239 height 40
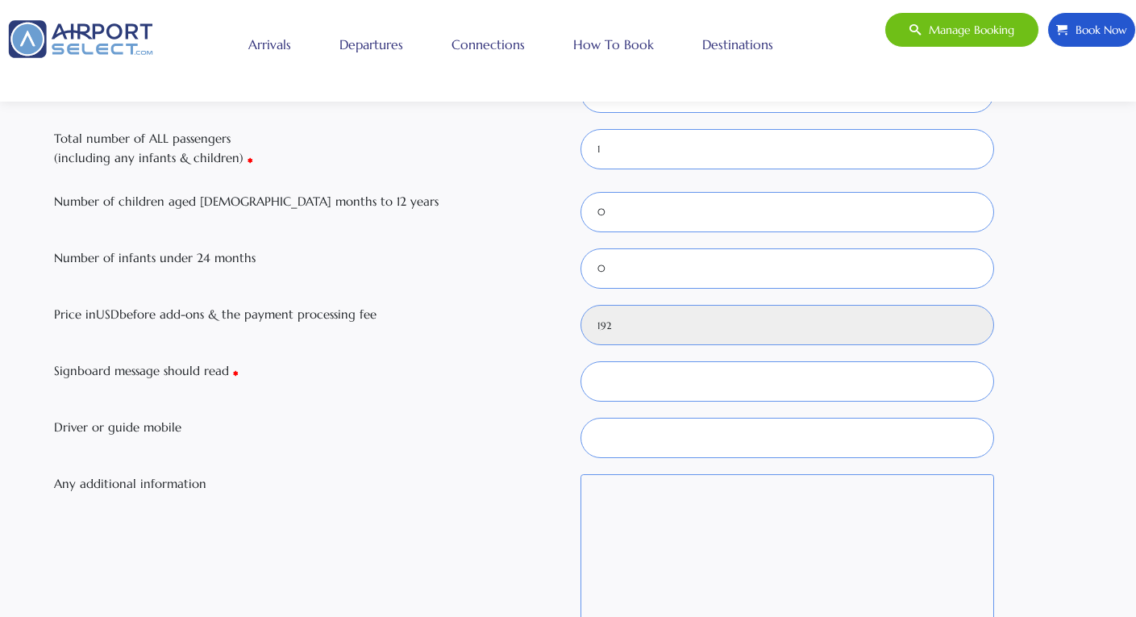
scroll to position [238, 0]
type input "tg123"
click at [681, 376] on input "Signboard message should read" at bounding box center [788, 381] width 415 height 40
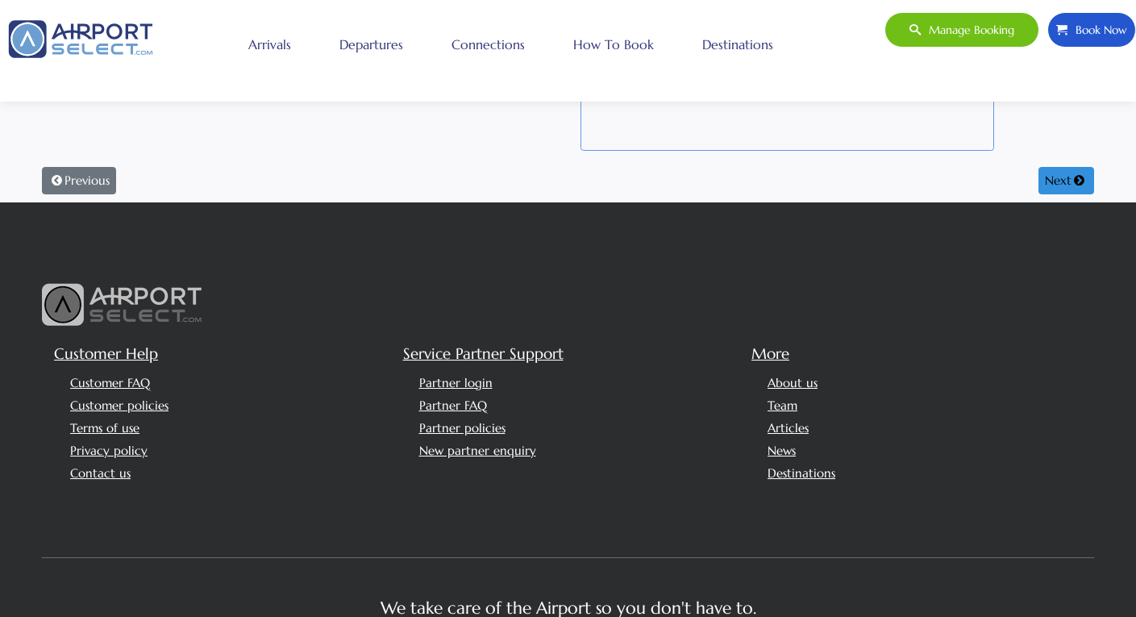
scroll to position [731, 0]
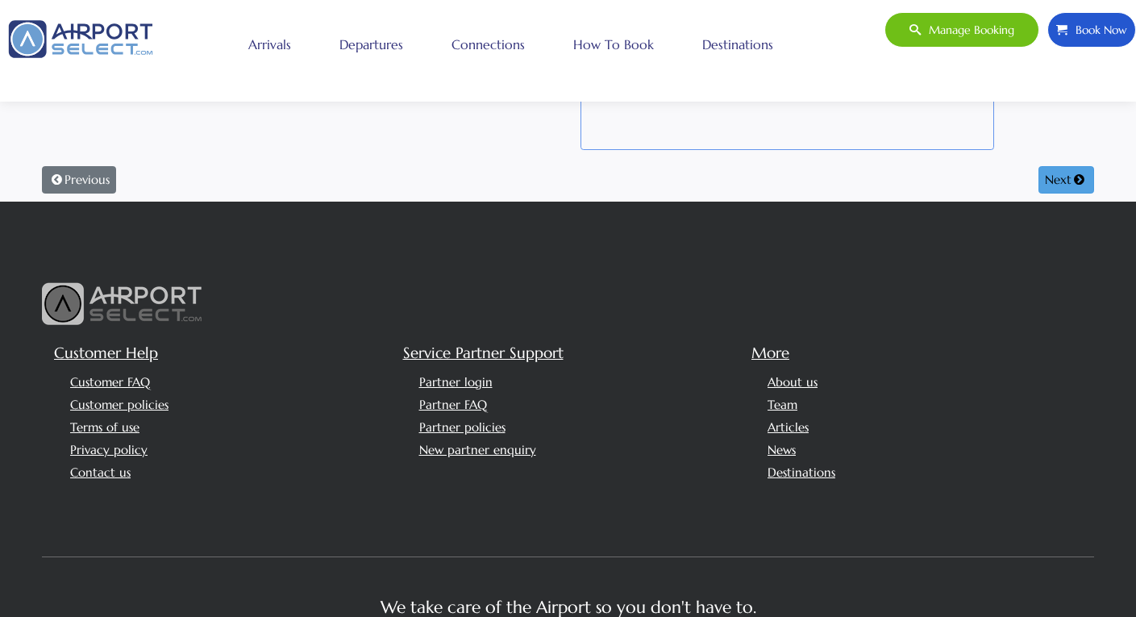
type input "test"
click at [1055, 184] on button "Next" at bounding box center [1067, 179] width 56 height 27
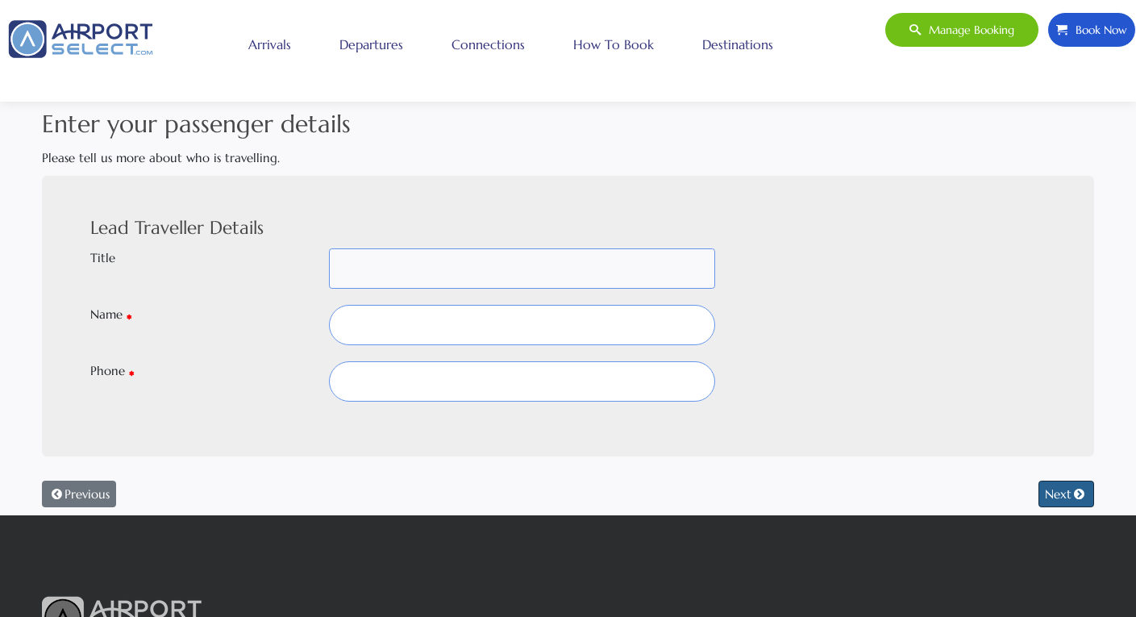
select select
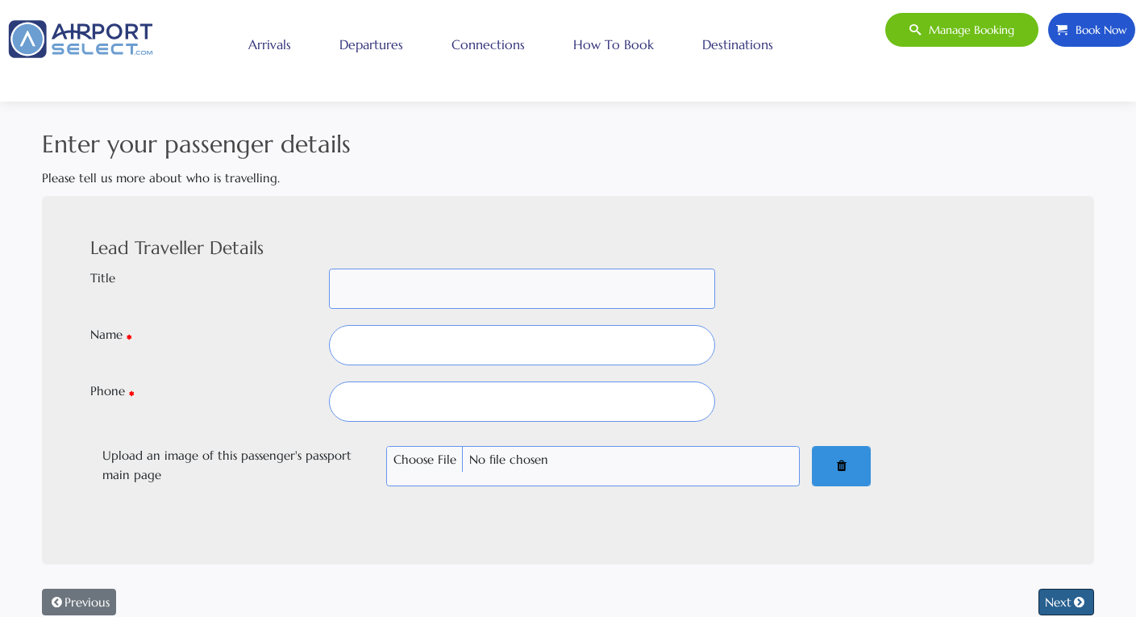
scroll to position [0, 0]
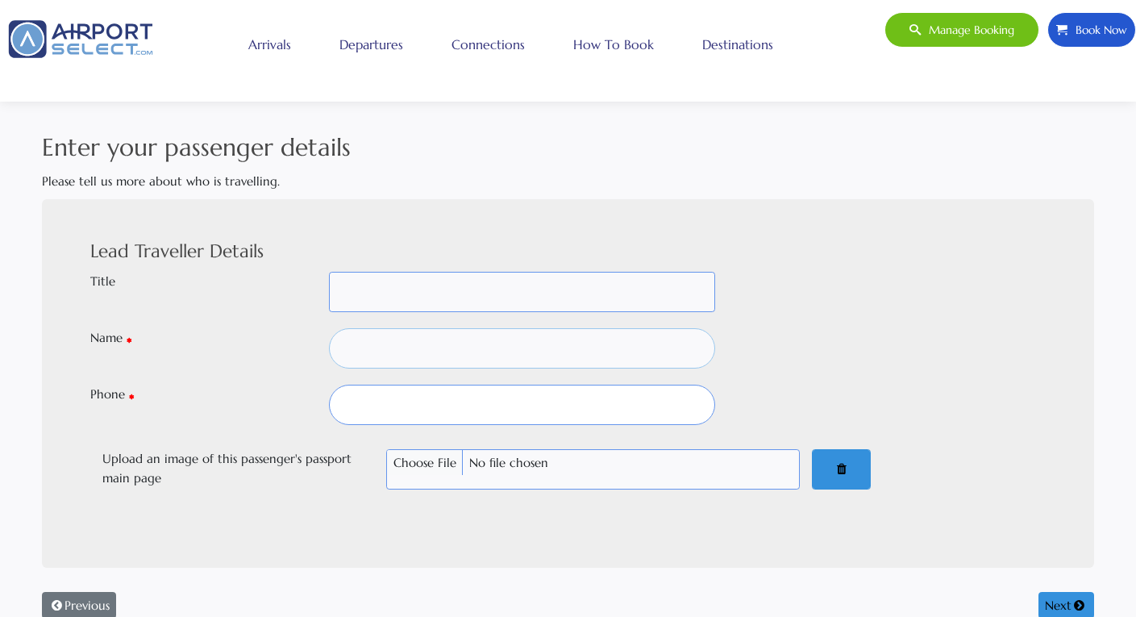
click at [477, 342] on input "text" at bounding box center [522, 348] width 386 height 40
type input "test"
click at [430, 404] on input "text" at bounding box center [522, 405] width 386 height 40
type input "123"
click at [1065, 602] on button "Next" at bounding box center [1067, 605] width 56 height 27
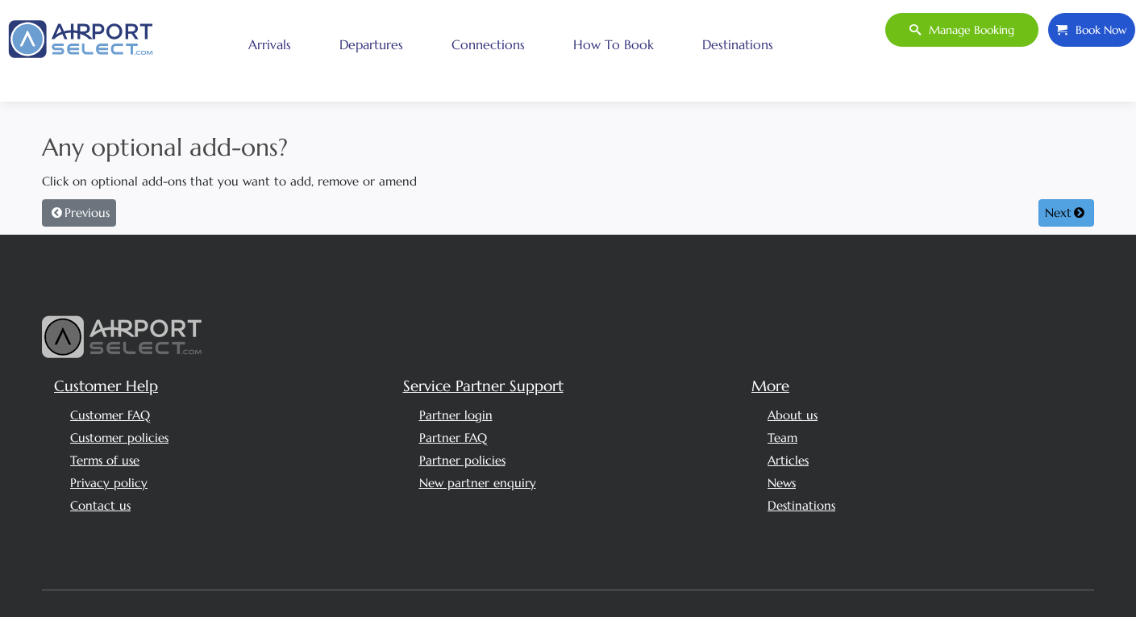
click at [1049, 210] on button "Next" at bounding box center [1067, 212] width 56 height 27
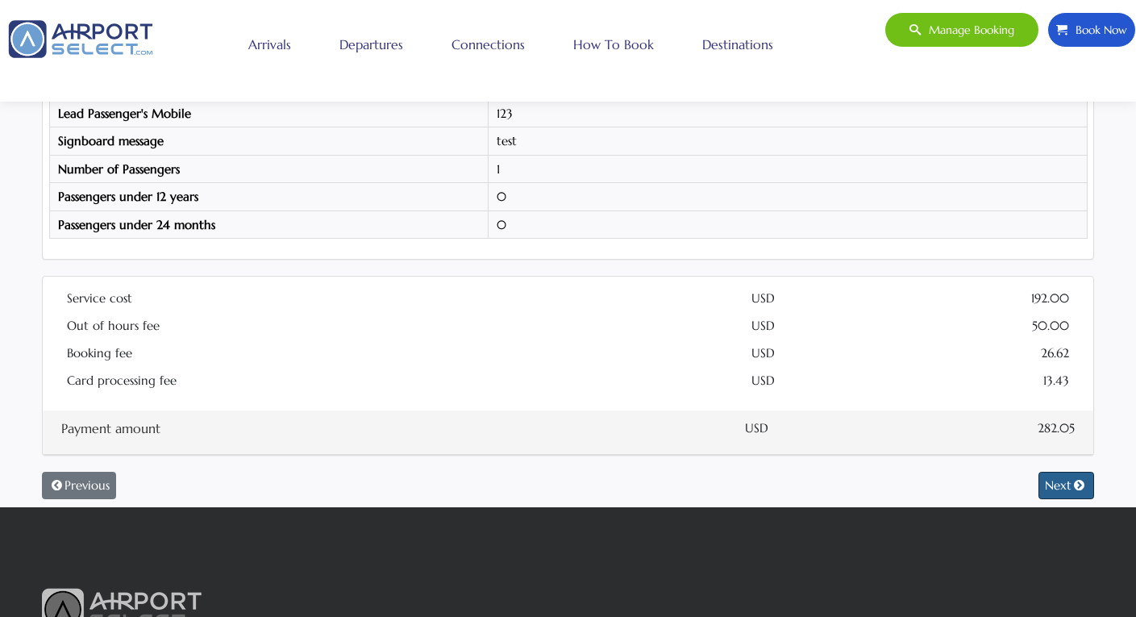
scroll to position [351, 0]
